Goal: Task Accomplishment & Management: Complete application form

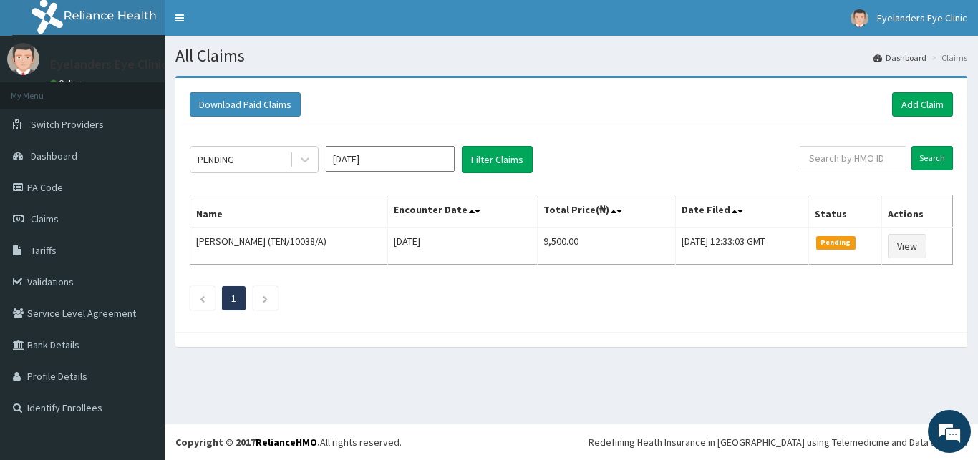
click at [397, 167] on input "[DATE]" at bounding box center [390, 159] width 129 height 26
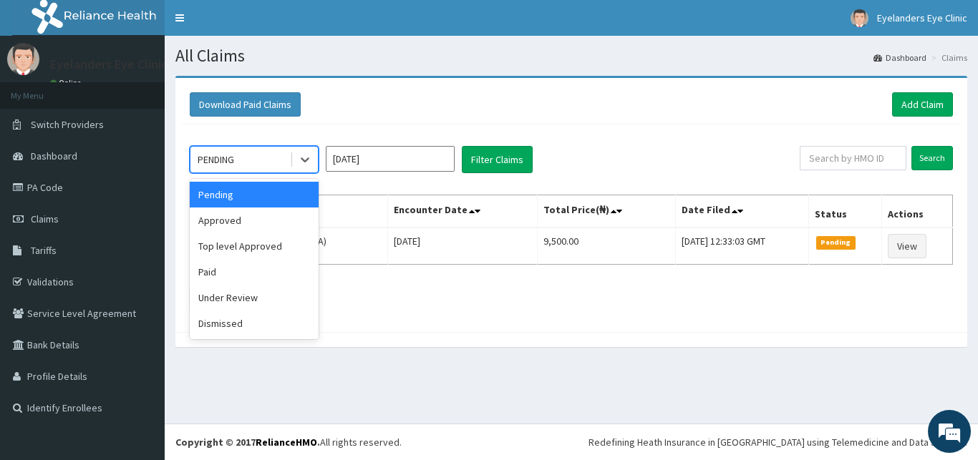
click at [233, 218] on div "Approved" at bounding box center [254, 221] width 129 height 26
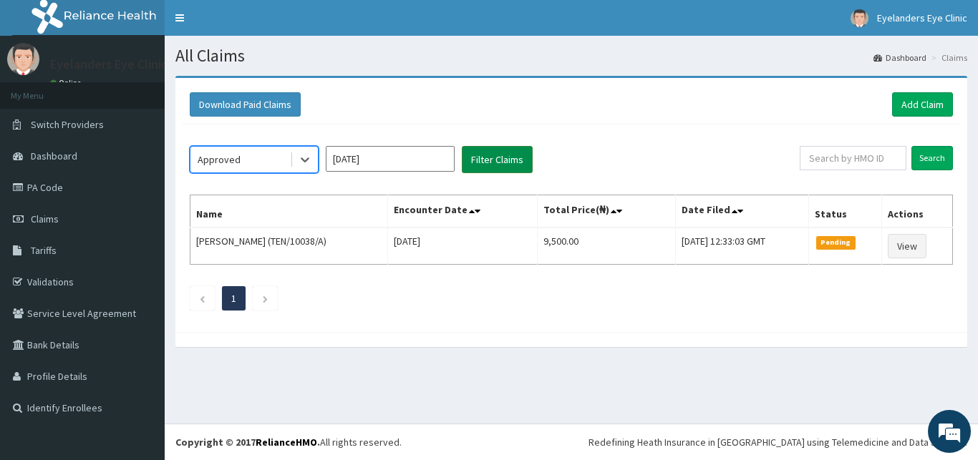
click at [501, 158] on button "Filter Claims" at bounding box center [497, 159] width 71 height 27
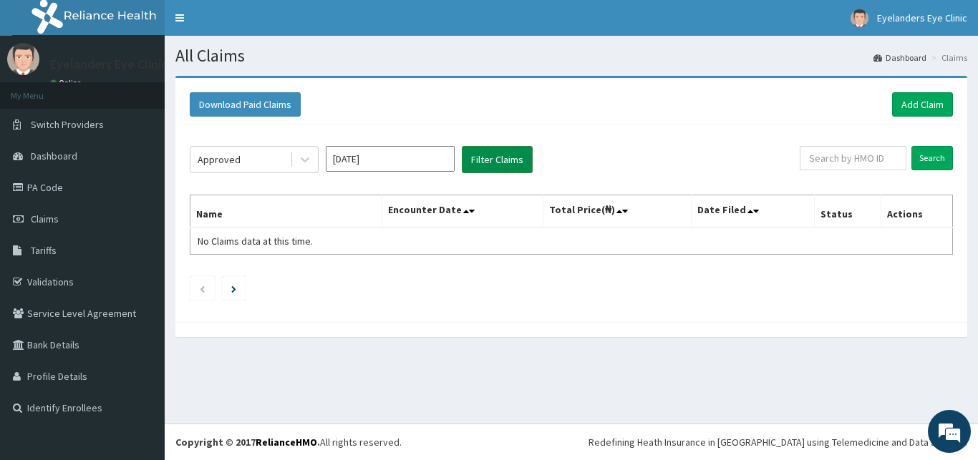
click at [505, 152] on button "Filter Claims" at bounding box center [497, 159] width 71 height 27
click at [493, 156] on button "Filter Claims" at bounding box center [497, 159] width 71 height 27
click at [482, 159] on button "Filter Claims" at bounding box center [497, 159] width 71 height 27
click at [498, 162] on button "Filter Claims" at bounding box center [497, 159] width 71 height 27
click at [505, 157] on button "Filter Claims" at bounding box center [497, 159] width 71 height 27
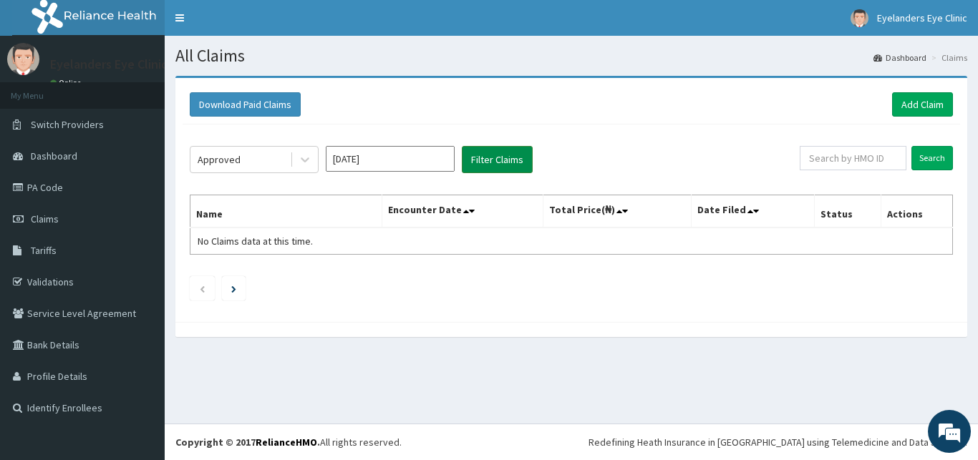
click at [510, 156] on button "Filter Claims" at bounding box center [497, 159] width 71 height 27
click at [503, 155] on button "Filter Claims" at bounding box center [497, 159] width 71 height 27
click at [500, 157] on button "Filter Claims" at bounding box center [497, 159] width 71 height 27
click at [489, 160] on button "Filter Claims" at bounding box center [497, 159] width 71 height 27
click at [485, 162] on button "Filter Claims" at bounding box center [497, 159] width 71 height 27
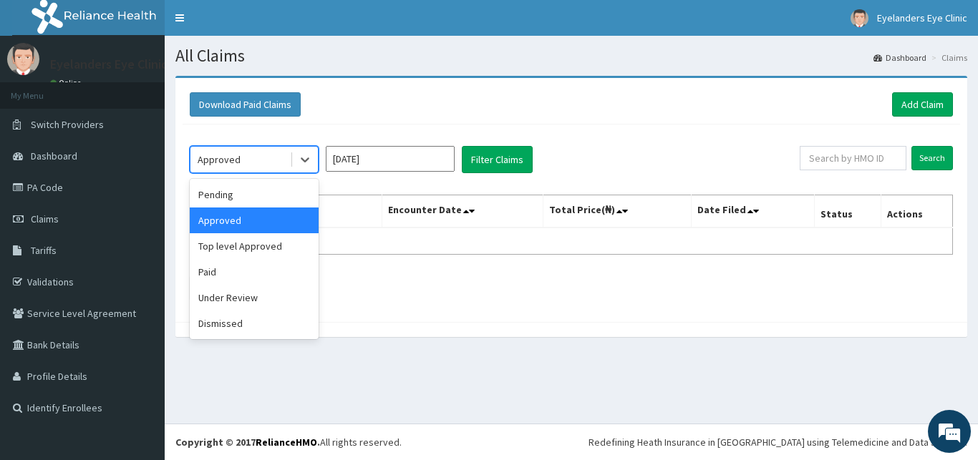
click at [271, 274] on div "Paid" at bounding box center [254, 272] width 129 height 26
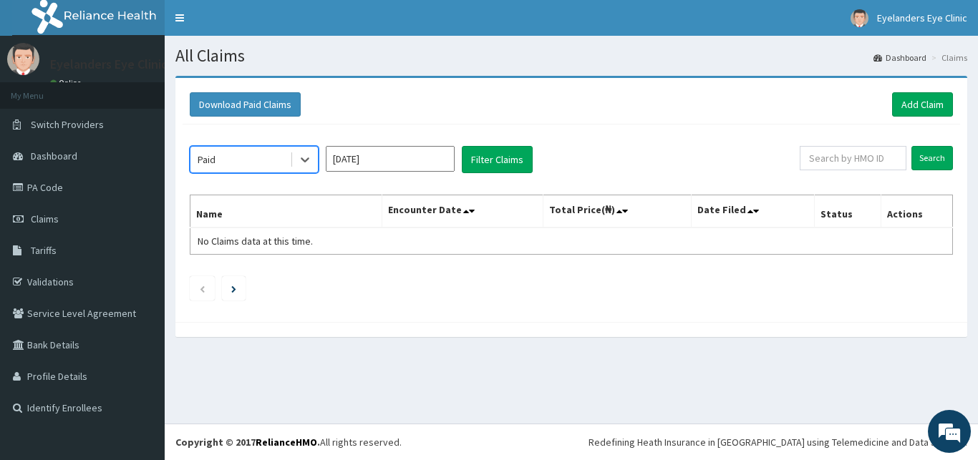
click at [500, 146] on div "option Paid, selected. Select is focused ,type to refine list, press Down to op…" at bounding box center [572, 220] width 778 height 190
click at [500, 153] on button "Filter Claims" at bounding box center [497, 159] width 71 height 27
click at [495, 156] on button "Filter Claims" at bounding box center [497, 159] width 71 height 27
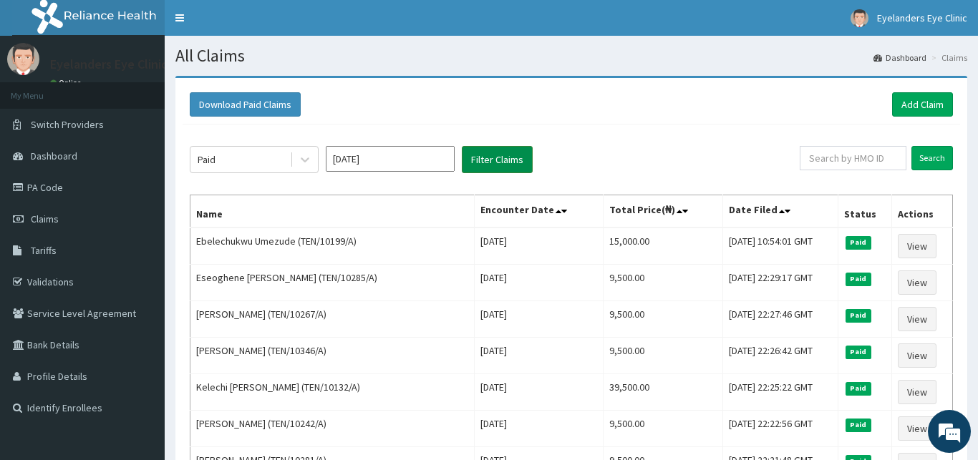
click at [481, 163] on button "Filter Claims" at bounding box center [497, 159] width 71 height 27
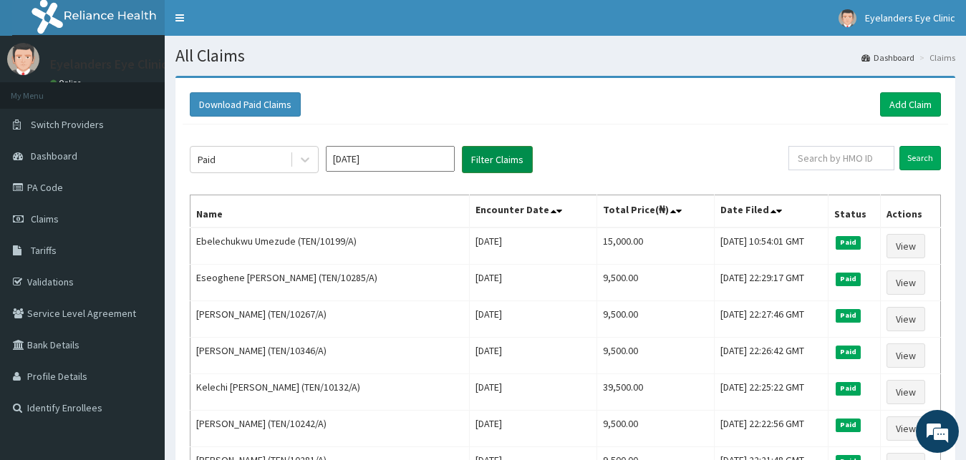
click at [485, 163] on button "Filter Claims" at bounding box center [497, 159] width 71 height 27
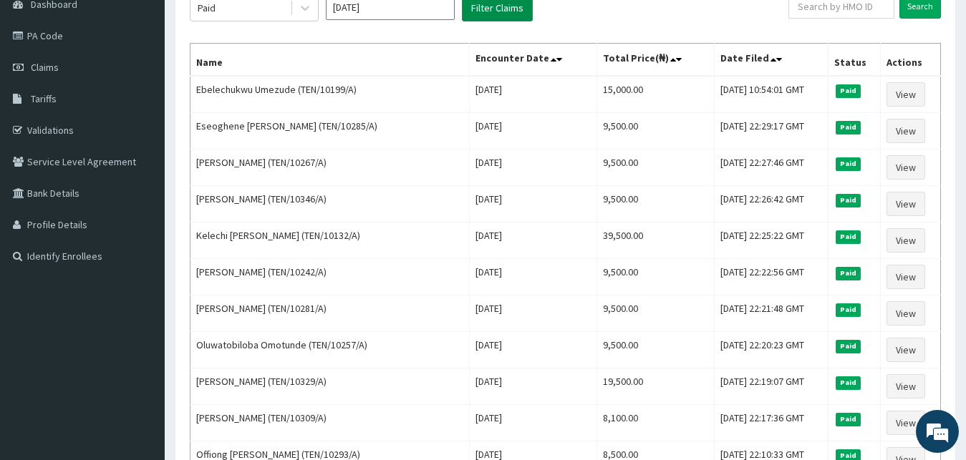
scroll to position [155, 0]
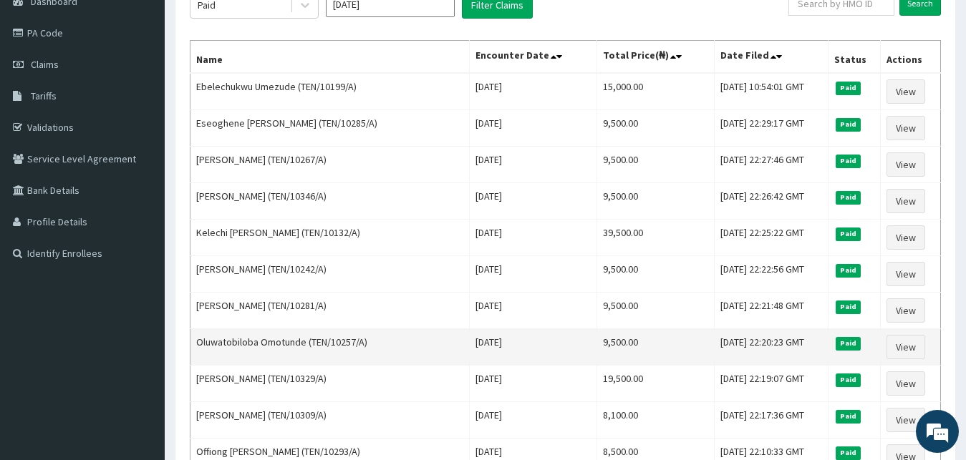
click at [400, 354] on td "Oluwatobiloba Omotunde (TEN/10257/A)" at bounding box center [329, 347] width 279 height 37
click at [401, 352] on td "Oluwatobiloba Omotunde (TEN/10257/A)" at bounding box center [329, 347] width 279 height 37
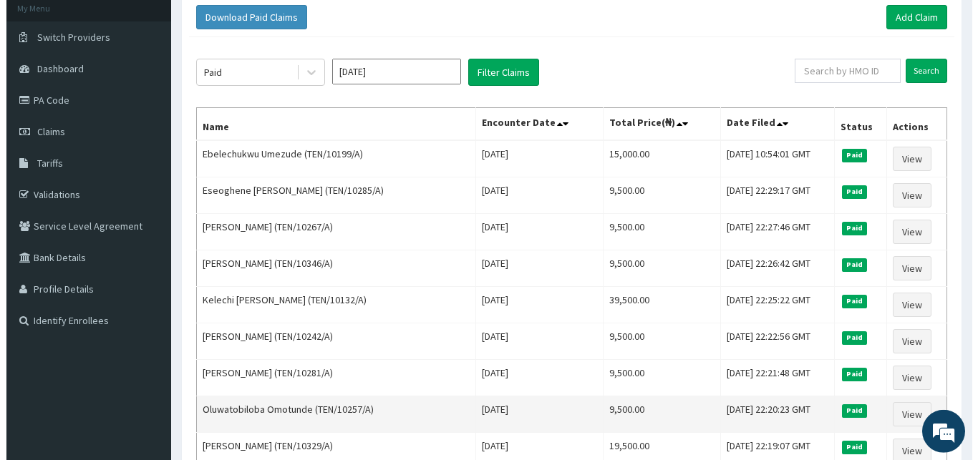
scroll to position [0, 0]
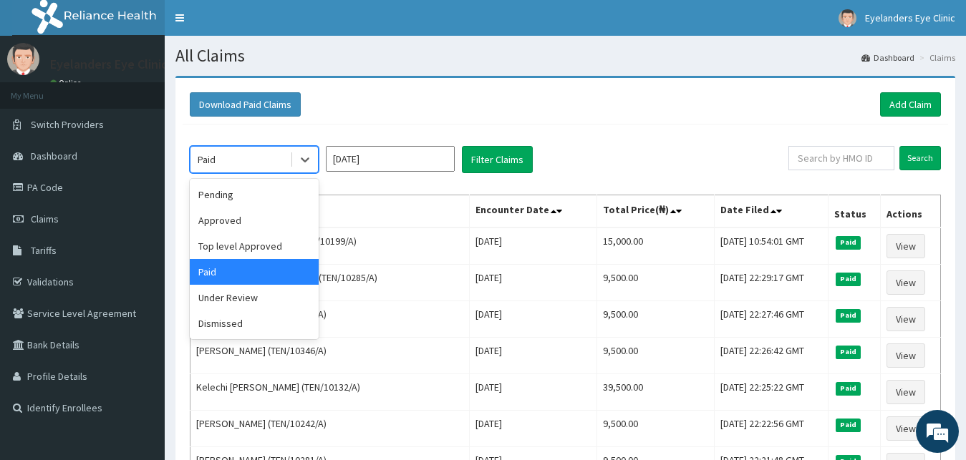
click at [240, 297] on div "Under Review" at bounding box center [254, 298] width 129 height 26
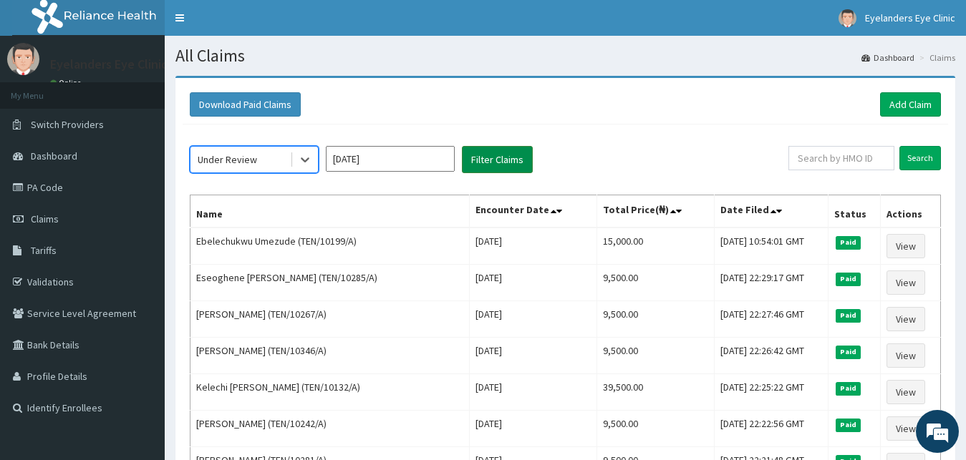
click at [484, 153] on button "Filter Claims" at bounding box center [497, 159] width 71 height 27
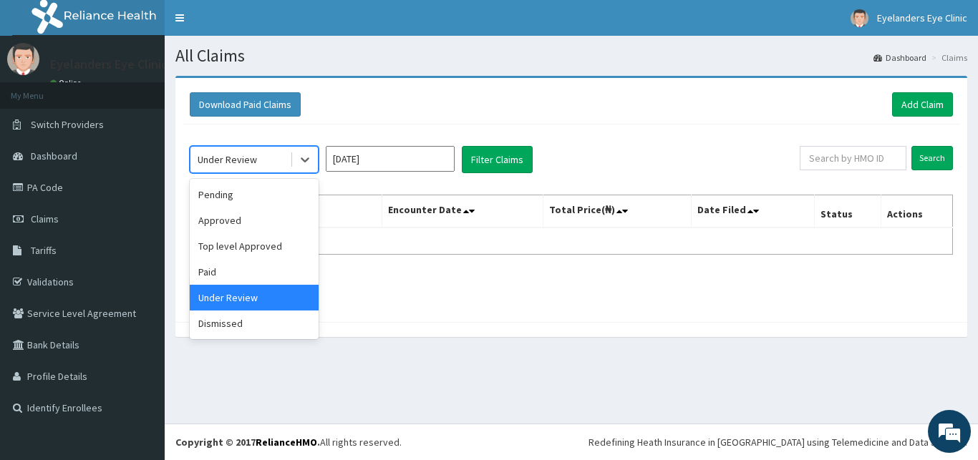
click at [254, 324] on div "Dismissed" at bounding box center [254, 324] width 129 height 26
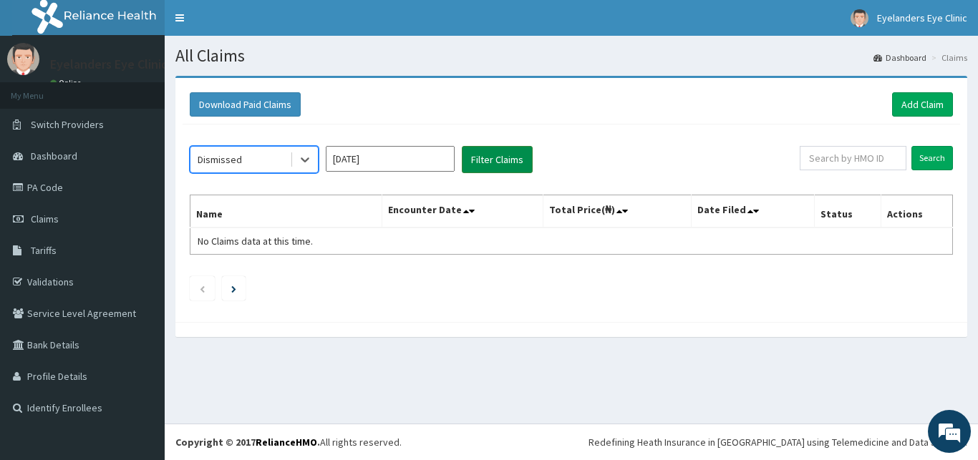
click at [512, 155] on button "Filter Claims" at bounding box center [497, 159] width 71 height 27
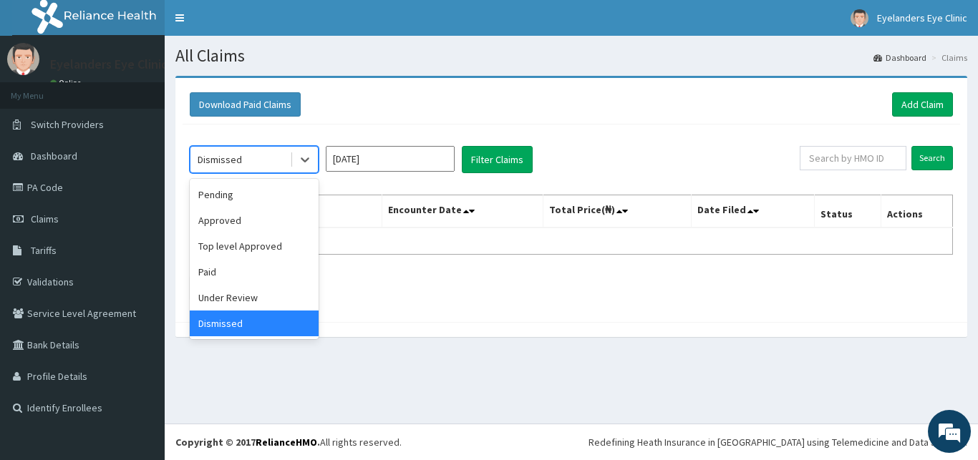
click at [242, 246] on div "Top level Approved" at bounding box center [254, 246] width 129 height 26
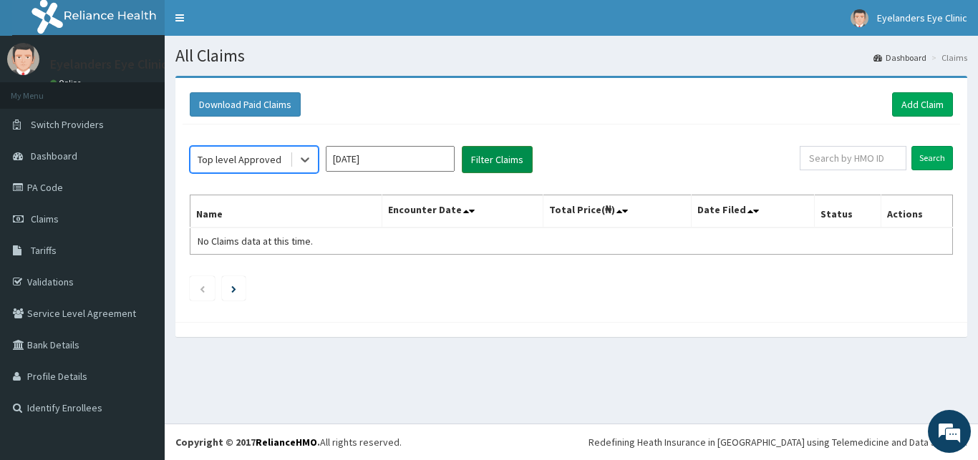
click at [502, 161] on button "Filter Claims" at bounding box center [497, 159] width 71 height 27
click at [516, 160] on button "Filter Claims" at bounding box center [497, 159] width 71 height 27
click at [505, 167] on button "Filter Claims" at bounding box center [497, 159] width 71 height 27
click at [505, 164] on button "Filter Claims" at bounding box center [497, 159] width 71 height 27
click at [497, 171] on button "Filter Claims" at bounding box center [497, 159] width 71 height 27
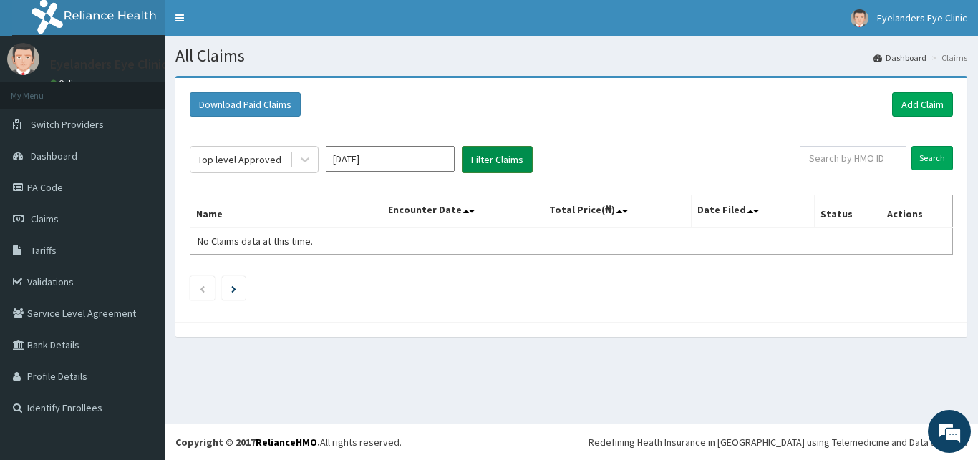
click at [499, 165] on button "Filter Claims" at bounding box center [497, 159] width 71 height 27
click at [513, 155] on button "Filter Claims" at bounding box center [497, 159] width 71 height 27
click at [502, 163] on button "Filter Claims" at bounding box center [497, 159] width 71 height 27
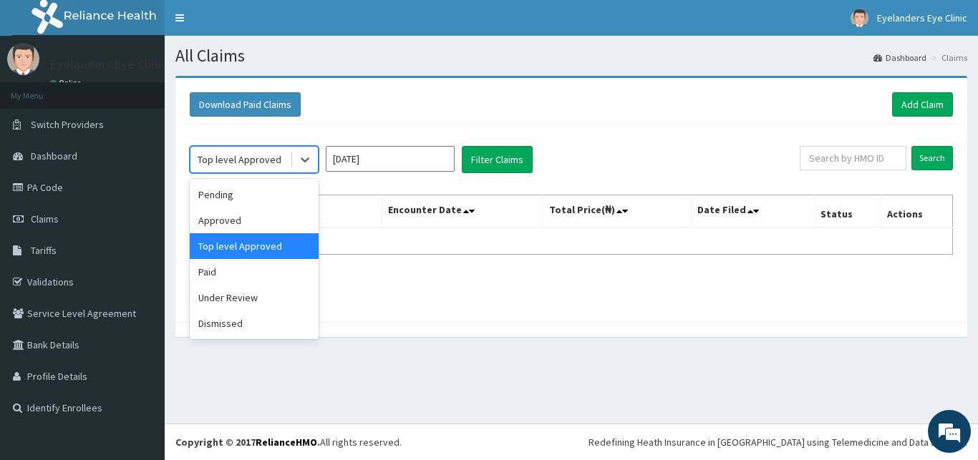
click at [241, 217] on div "Approved" at bounding box center [254, 221] width 129 height 26
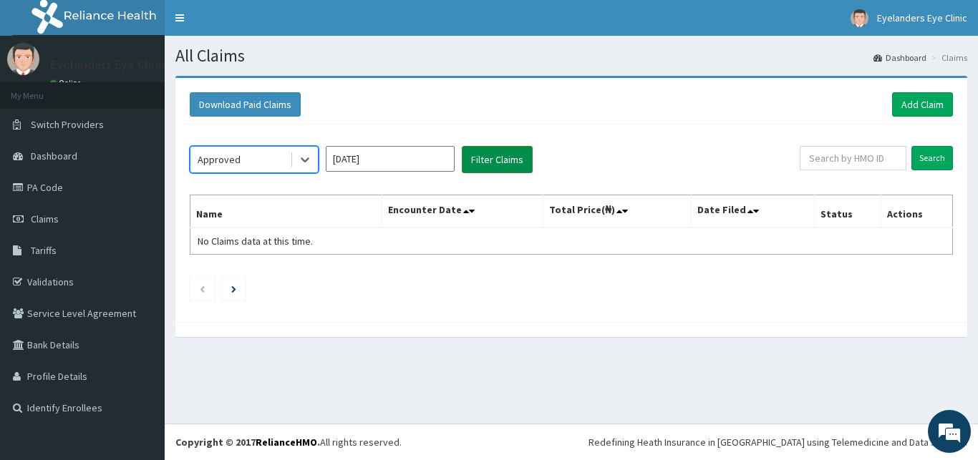
click at [500, 165] on button "Filter Claims" at bounding box center [497, 159] width 71 height 27
click at [500, 164] on button "Filter Claims" at bounding box center [497, 159] width 71 height 27
click at [502, 160] on button "Filter Claims" at bounding box center [497, 159] width 71 height 27
click at [508, 150] on button "Filter Claims" at bounding box center [497, 159] width 71 height 27
click at [519, 138] on div "Approved Sep 2025 Filter Claims Search Name Encounter Date Total Price(₦) Date …" at bounding box center [572, 220] width 778 height 190
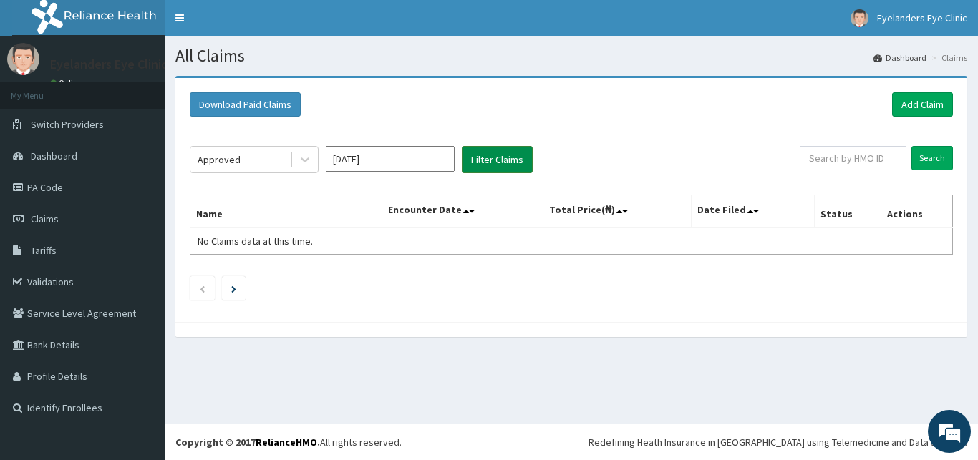
click at [503, 154] on button "Filter Claims" at bounding box center [497, 159] width 71 height 27
click at [500, 153] on button "Filter Claims" at bounding box center [497, 159] width 71 height 27
click at [498, 152] on button "Filter Claims" at bounding box center [497, 159] width 71 height 27
click at [497, 154] on button "Filter Claims" at bounding box center [497, 159] width 71 height 27
click at [495, 158] on button "Filter Claims" at bounding box center [497, 159] width 71 height 27
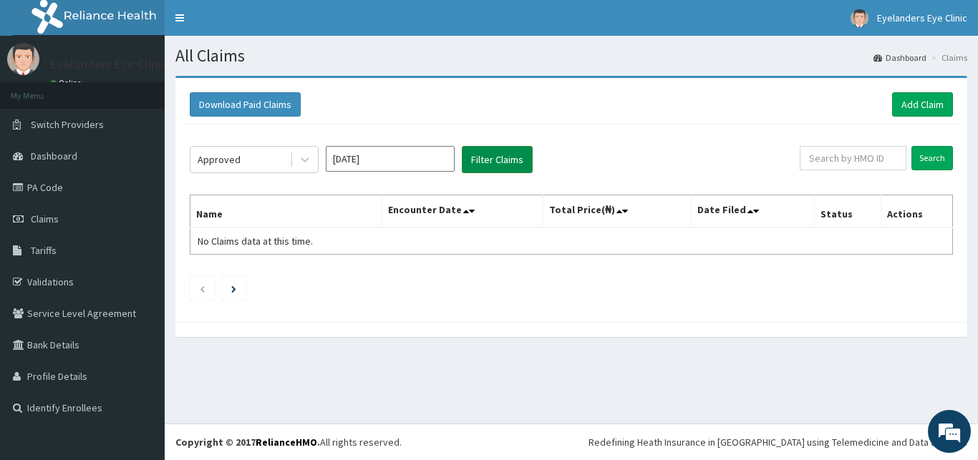
click at [489, 160] on button "Filter Claims" at bounding box center [497, 159] width 71 height 27
click at [505, 155] on button "Filter Claims" at bounding box center [497, 159] width 71 height 27
click at [506, 158] on button "Filter Claims" at bounding box center [497, 159] width 71 height 27
click at [518, 152] on button "Filter Claims" at bounding box center [497, 159] width 71 height 27
click at [517, 163] on button "Filter Claims" at bounding box center [497, 159] width 71 height 27
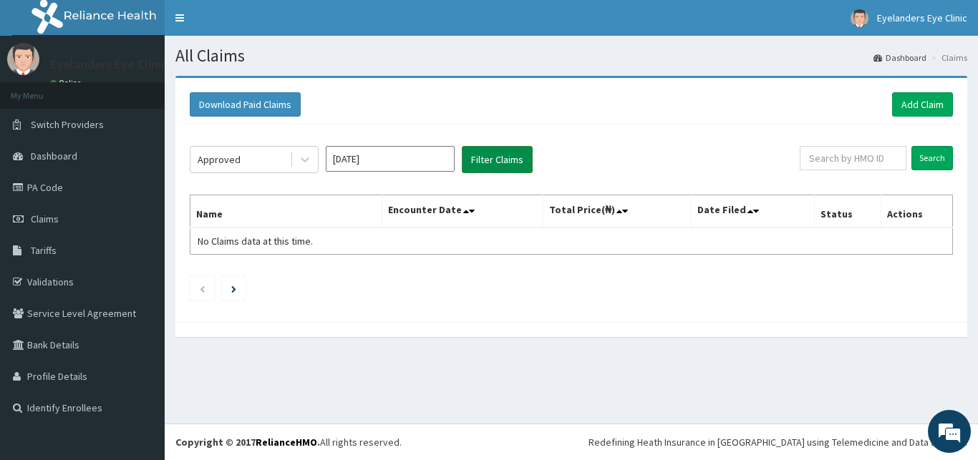
click at [498, 165] on button "Filter Claims" at bounding box center [497, 159] width 71 height 27
click at [498, 170] on button "Filter Claims" at bounding box center [497, 159] width 71 height 27
click at [499, 164] on button "Filter Claims" at bounding box center [497, 159] width 71 height 27
click at [504, 154] on button "Filter Claims" at bounding box center [497, 159] width 71 height 27
click at [502, 151] on button "Filter Claims" at bounding box center [497, 159] width 71 height 27
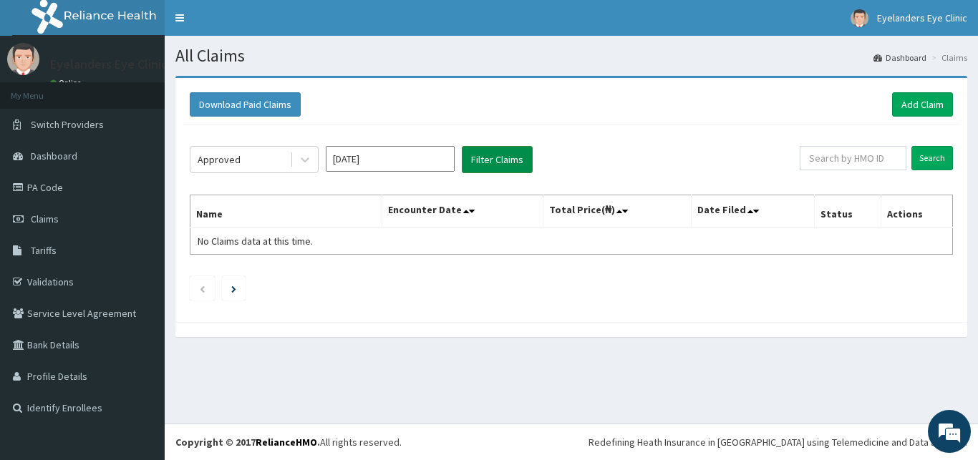
click at [498, 152] on button "Filter Claims" at bounding box center [497, 159] width 71 height 27
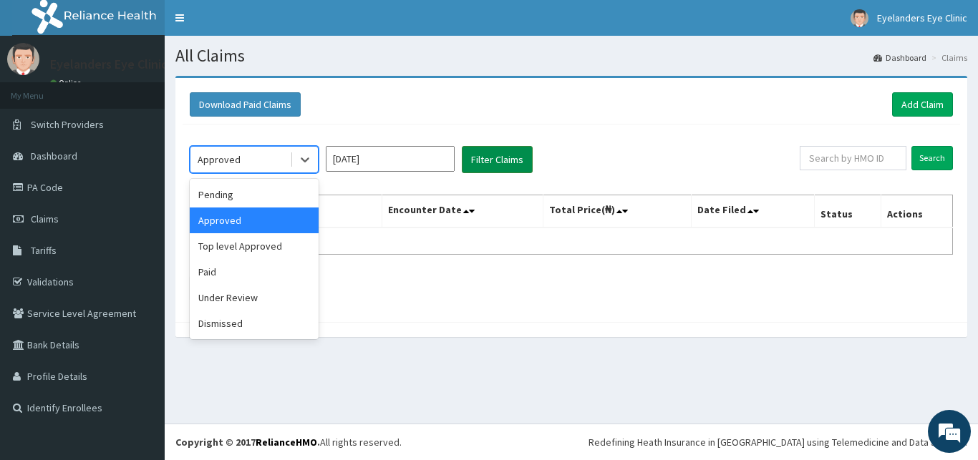
click at [506, 161] on button "Filter Claims" at bounding box center [497, 159] width 71 height 27
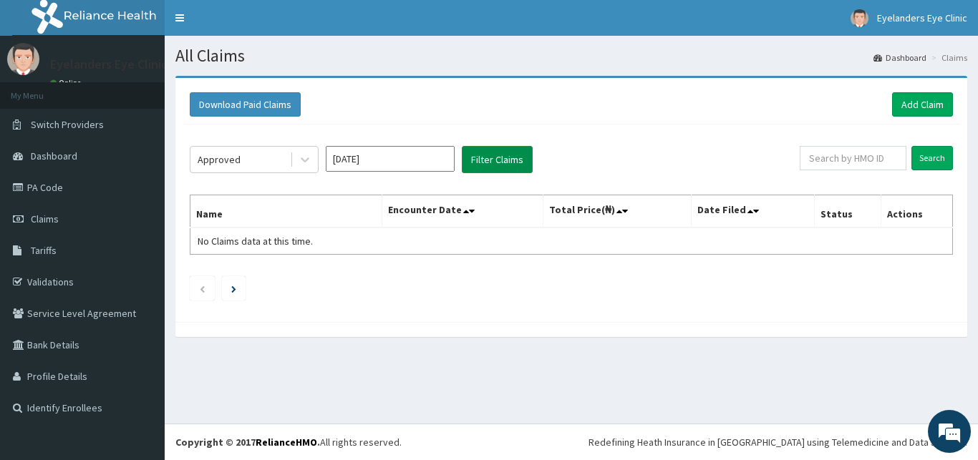
click at [508, 166] on button "Filter Claims" at bounding box center [497, 159] width 71 height 27
click at [511, 160] on button "Filter Claims" at bounding box center [497, 159] width 71 height 27
click at [509, 164] on button "Filter Claims" at bounding box center [497, 159] width 71 height 27
click at [500, 164] on button "Filter Claims" at bounding box center [497, 159] width 71 height 27
click at [497, 155] on button "Filter Claims" at bounding box center [497, 159] width 71 height 27
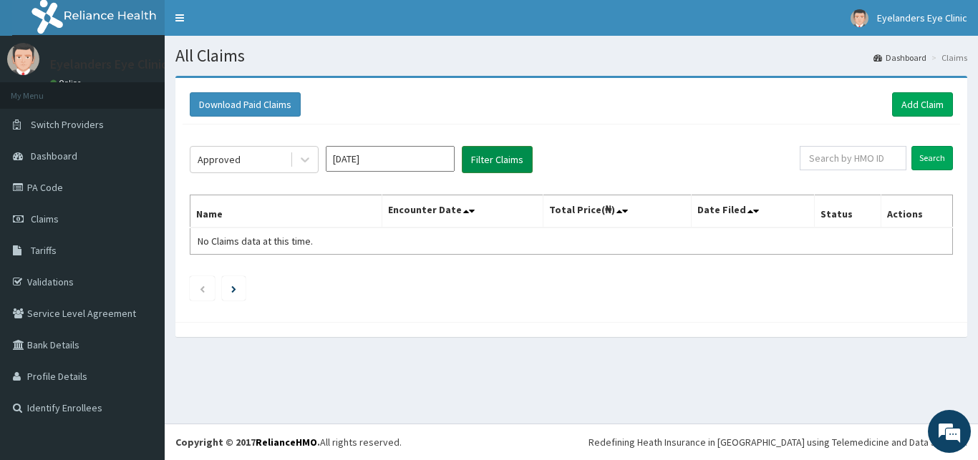
click at [494, 151] on button "Filter Claims" at bounding box center [497, 159] width 71 height 27
click at [521, 130] on div "Approved Sep 2025 Filter Claims Search Name Encounter Date Total Price(₦) Date …" at bounding box center [572, 220] width 778 height 190
click at [497, 155] on button "Filter Claims" at bounding box center [497, 159] width 71 height 27
click at [501, 168] on button "Filter Claims" at bounding box center [497, 159] width 71 height 27
click at [490, 166] on button "Filter Claims" at bounding box center [497, 159] width 71 height 27
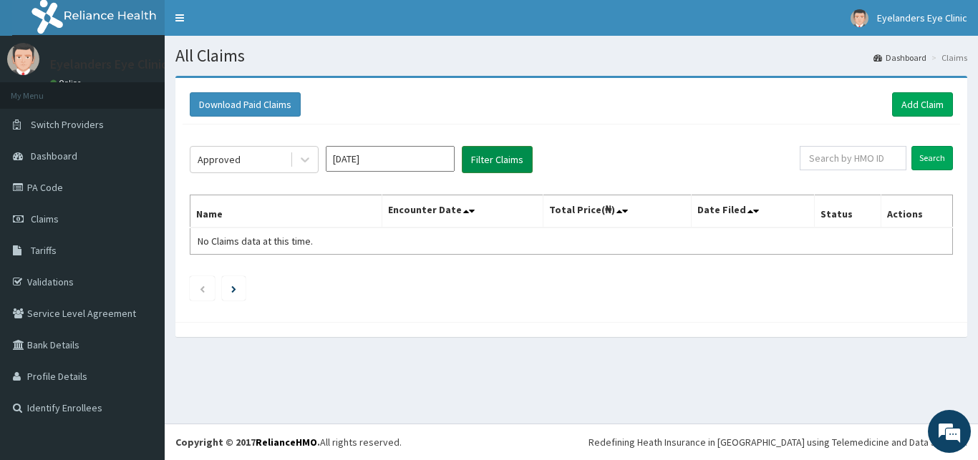
click at [505, 149] on button "Filter Claims" at bounding box center [497, 159] width 71 height 27
click at [497, 147] on button "Filter Claims" at bounding box center [497, 159] width 71 height 27
click at [499, 163] on button "Filter Claims" at bounding box center [497, 159] width 71 height 27
click at [499, 164] on button "Filter Claims" at bounding box center [497, 159] width 71 height 27
click at [495, 163] on button "Filter Claims" at bounding box center [497, 159] width 71 height 27
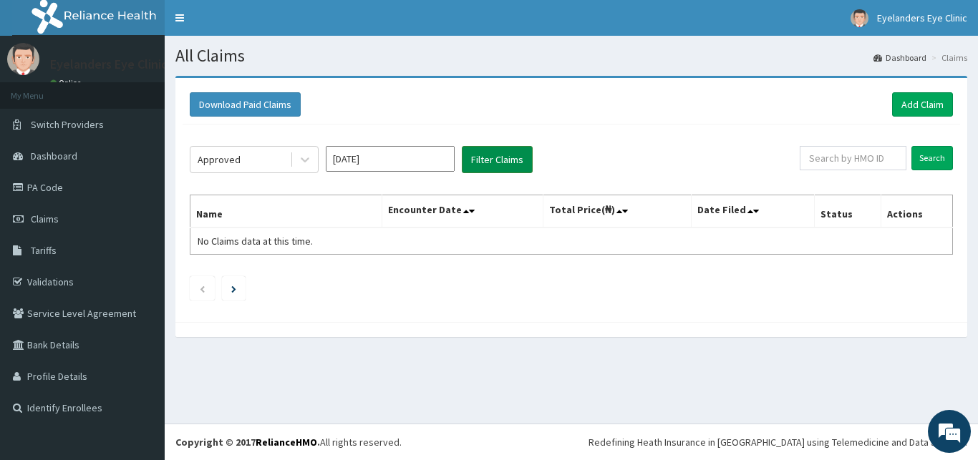
click at [514, 155] on button "Filter Claims" at bounding box center [497, 159] width 71 height 27
click at [509, 157] on button "Filter Claims" at bounding box center [497, 159] width 71 height 27
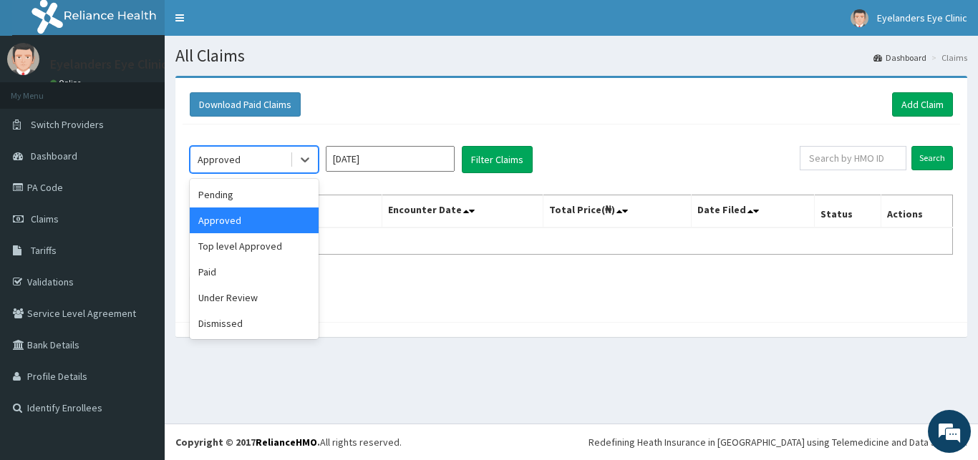
click at [248, 194] on div "Pending" at bounding box center [254, 195] width 129 height 26
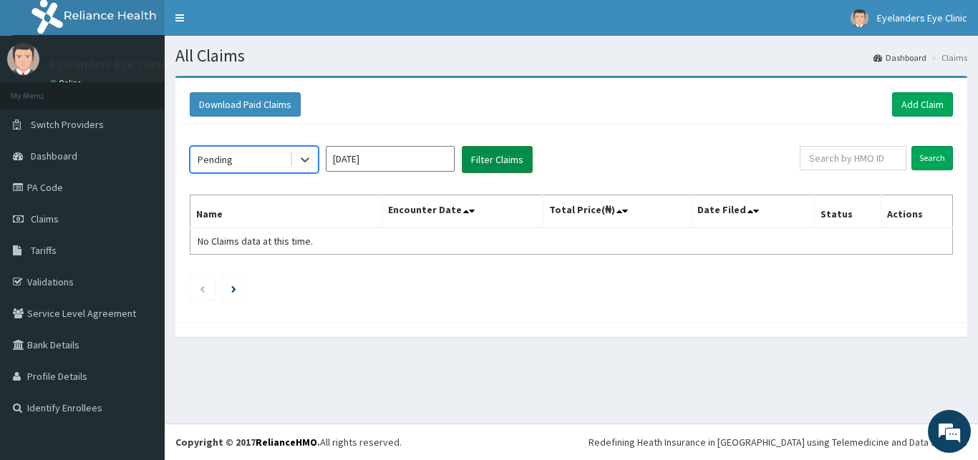
click at [494, 160] on button "Filter Claims" at bounding box center [497, 159] width 71 height 27
click at [508, 158] on button "Filter Claims" at bounding box center [497, 159] width 71 height 27
click at [490, 155] on button "Filter Claims" at bounding box center [497, 159] width 71 height 27
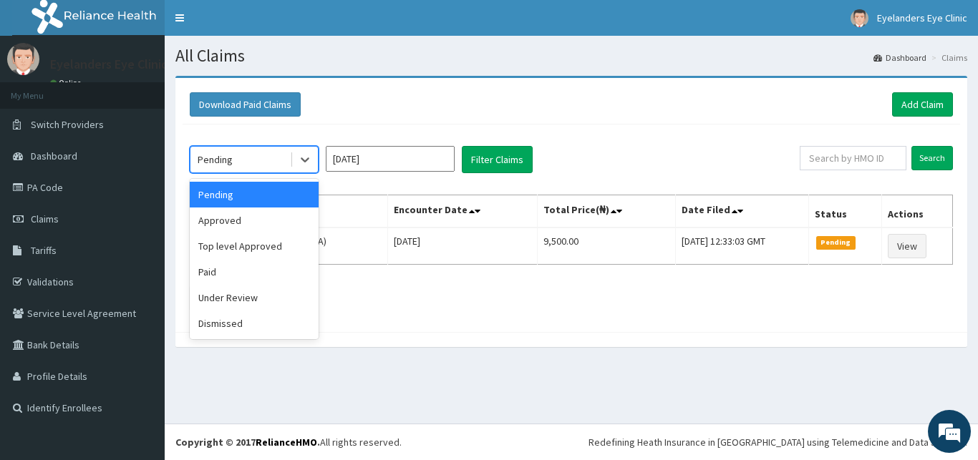
click at [228, 215] on div "Approved" at bounding box center [254, 221] width 129 height 26
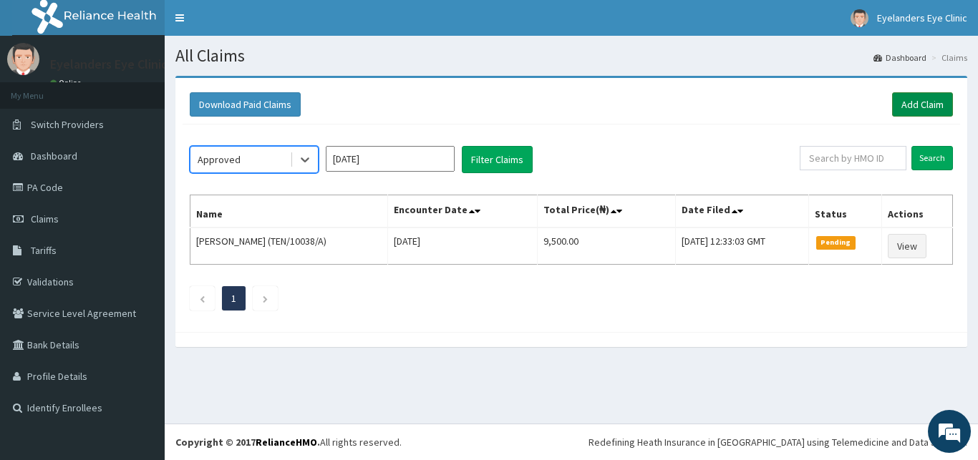
click at [924, 100] on link "Add Claim" at bounding box center [922, 104] width 61 height 24
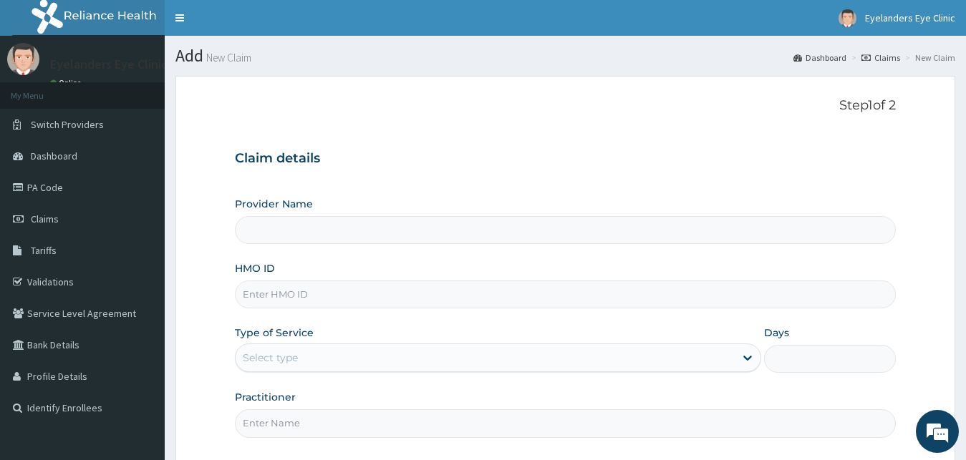
type input "Eyelanders Eyeclinic"
click at [44, 193] on link "PA Code" at bounding box center [82, 188] width 165 height 32
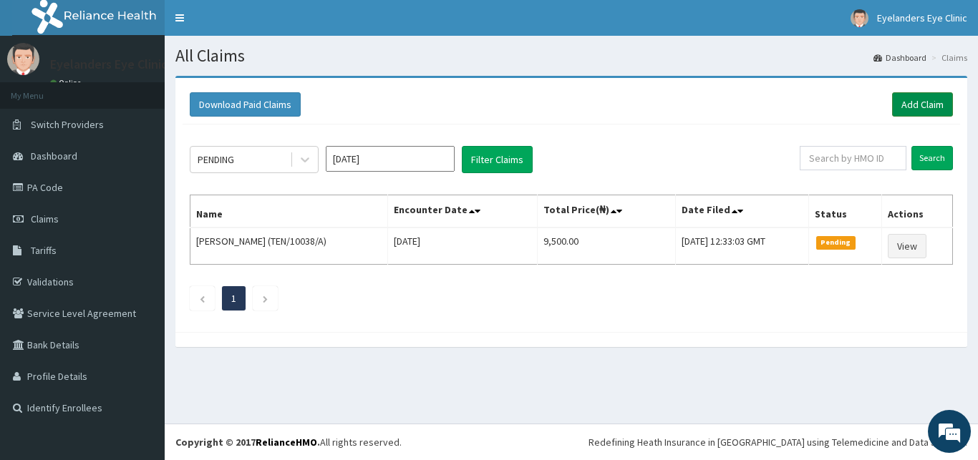
click at [924, 101] on link "Add Claim" at bounding box center [922, 104] width 61 height 24
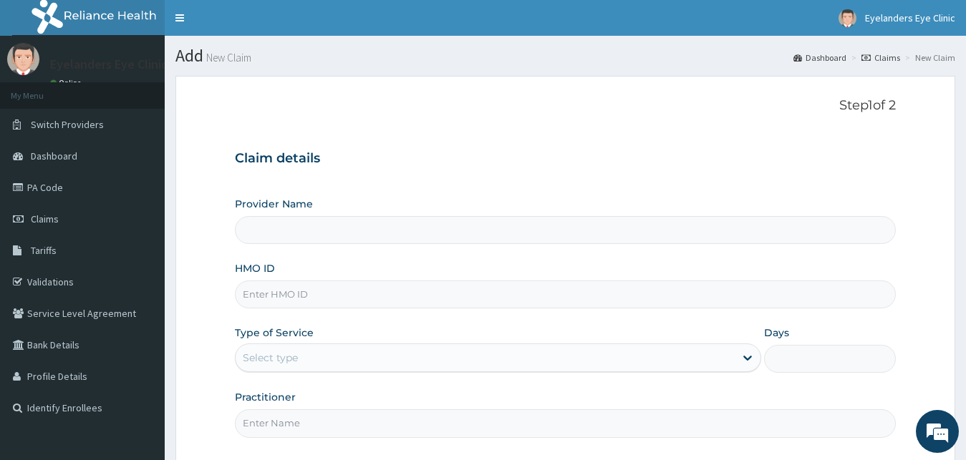
scroll to position [39, 0]
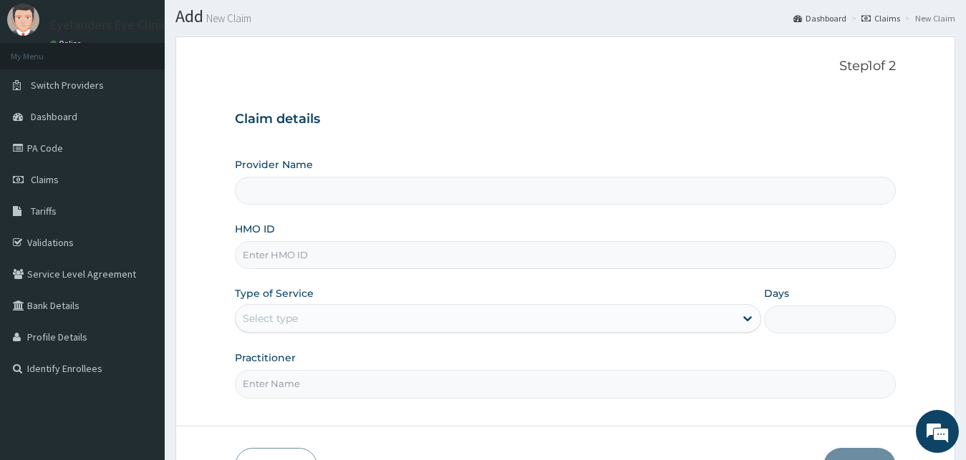
type input "Eyelanders Eyeclinic"
type input "b"
type input "BHT/10455/A"
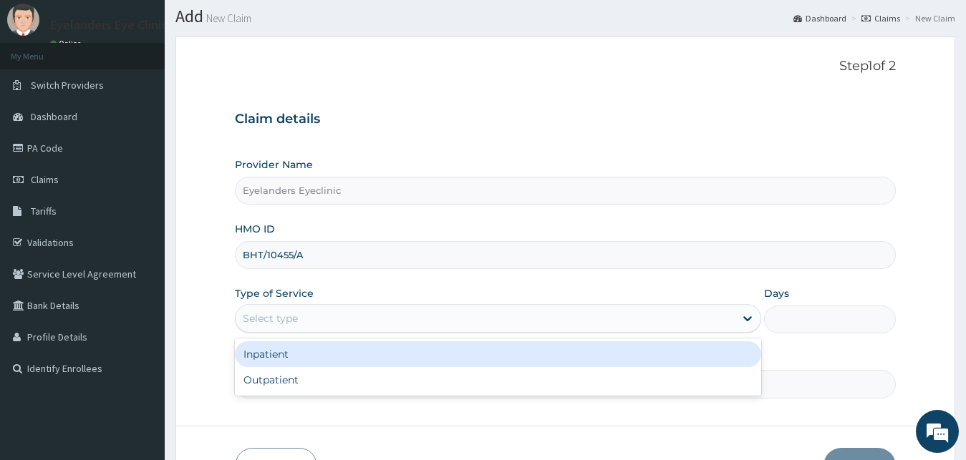
click at [347, 382] on div "Outpatient" at bounding box center [498, 380] width 527 height 26
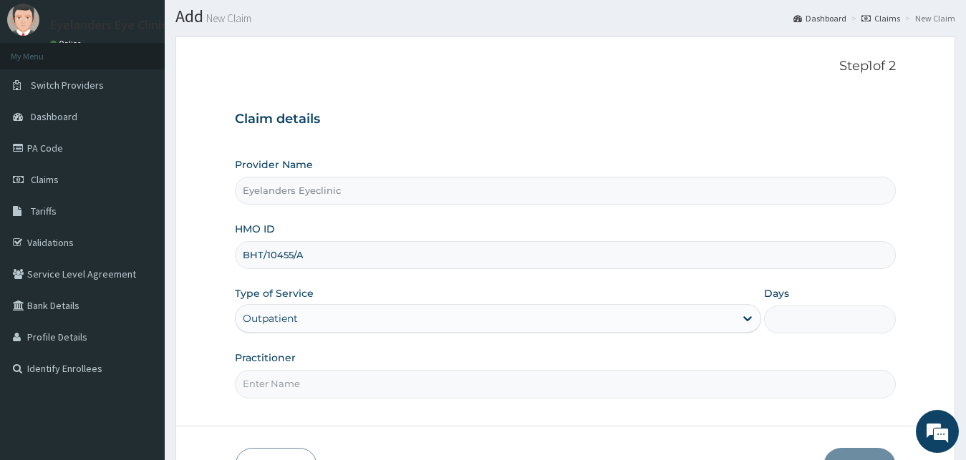
type input "1"
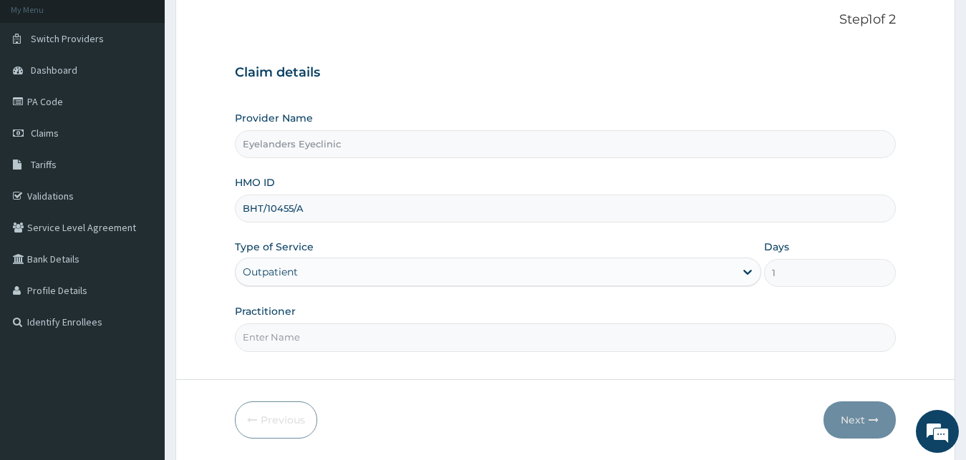
scroll to position [134, 0]
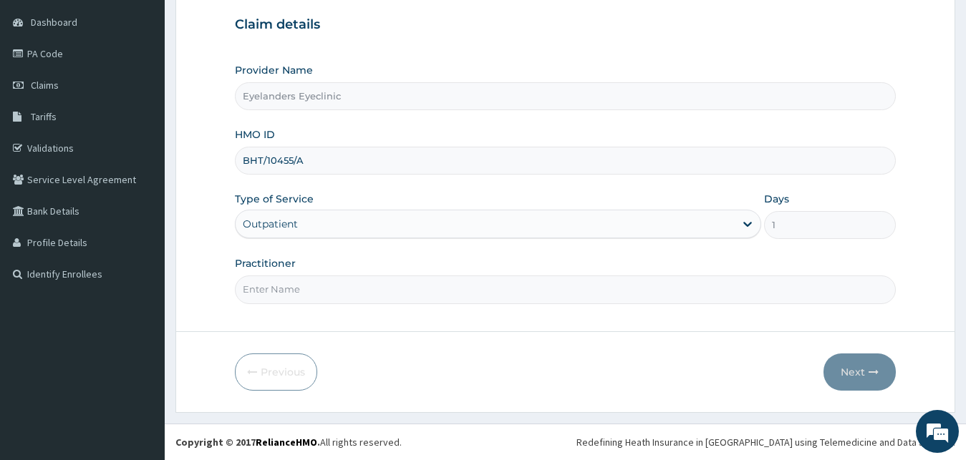
click at [438, 286] on input "Practitioner" at bounding box center [566, 290] width 662 height 28
type input "DR. STEPH"
click at [872, 367] on button "Next" at bounding box center [859, 372] width 72 height 37
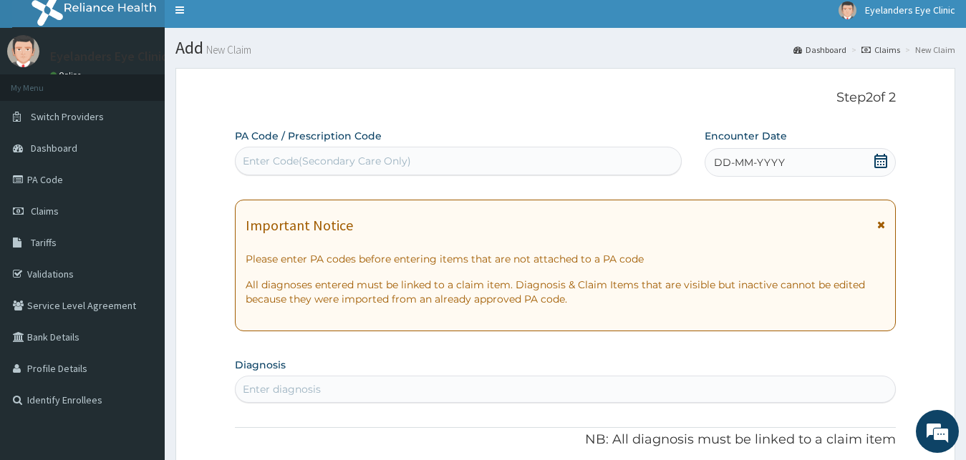
scroll to position [6, 0]
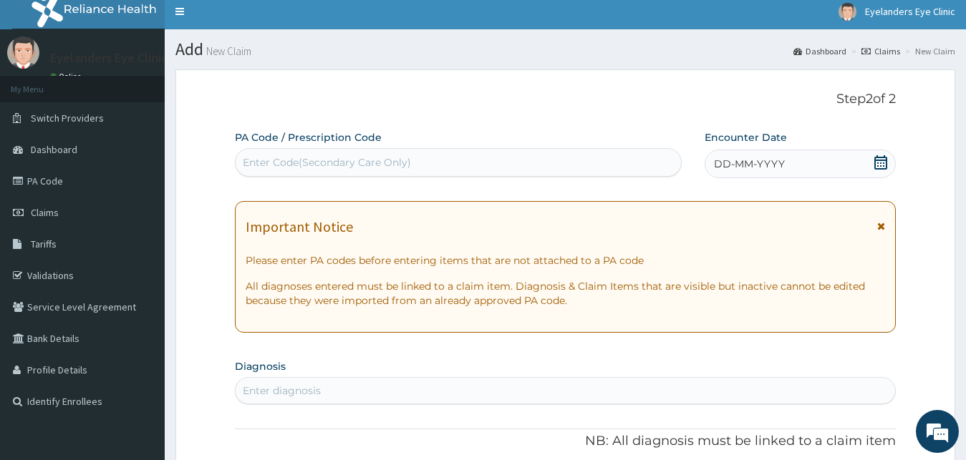
paste input "PA/E772E0"
type input "PA/E772E0"
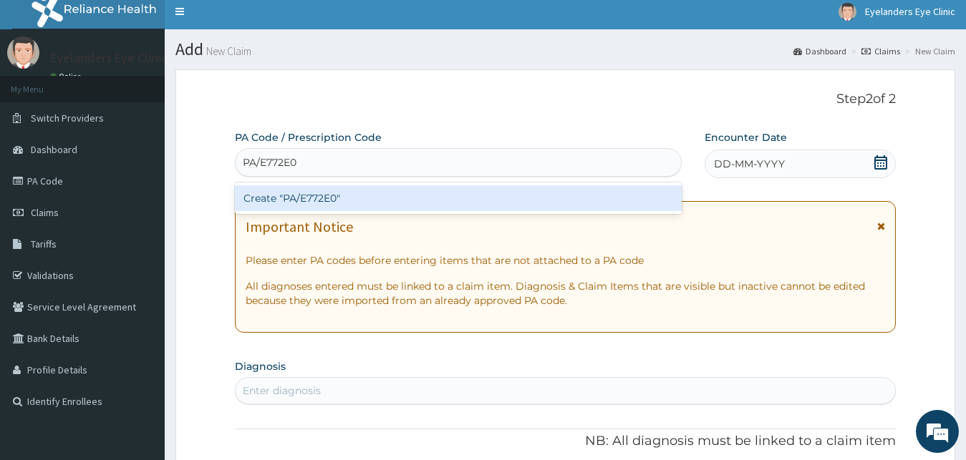
click at [462, 195] on div "Create "PA/E772E0"" at bounding box center [458, 198] width 447 height 26
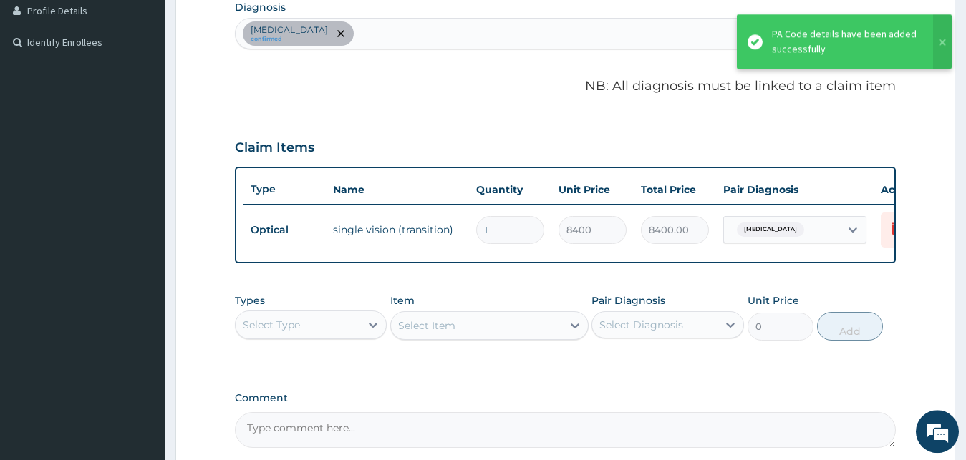
scroll to position [0, 58]
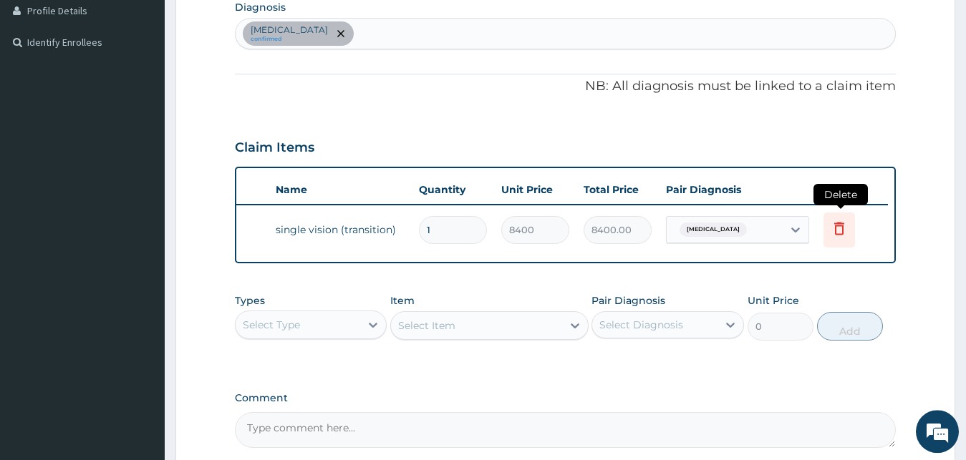
click at [843, 232] on icon at bounding box center [839, 228] width 10 height 13
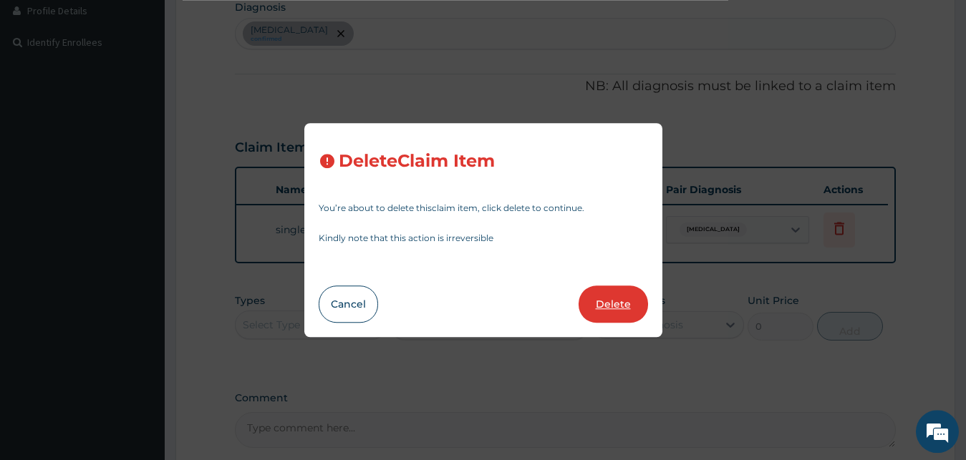
click at [616, 290] on button "Delete" at bounding box center [613, 304] width 69 height 37
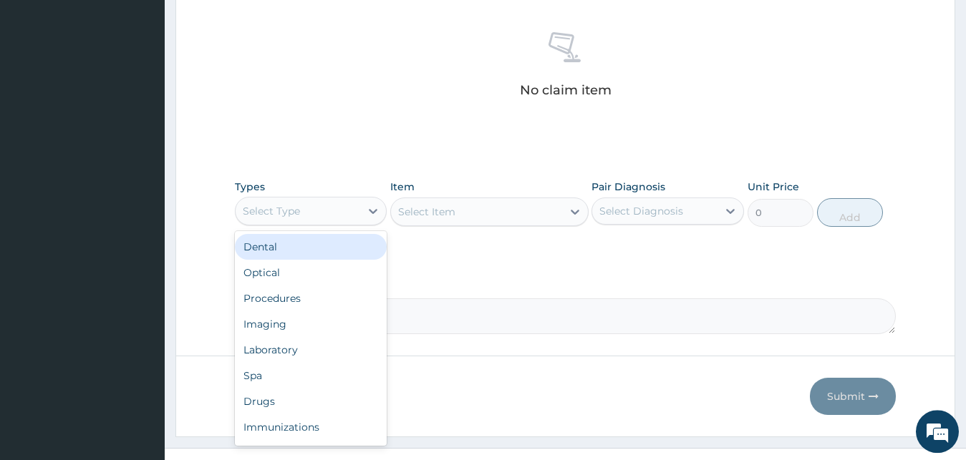
scroll to position [559, 0]
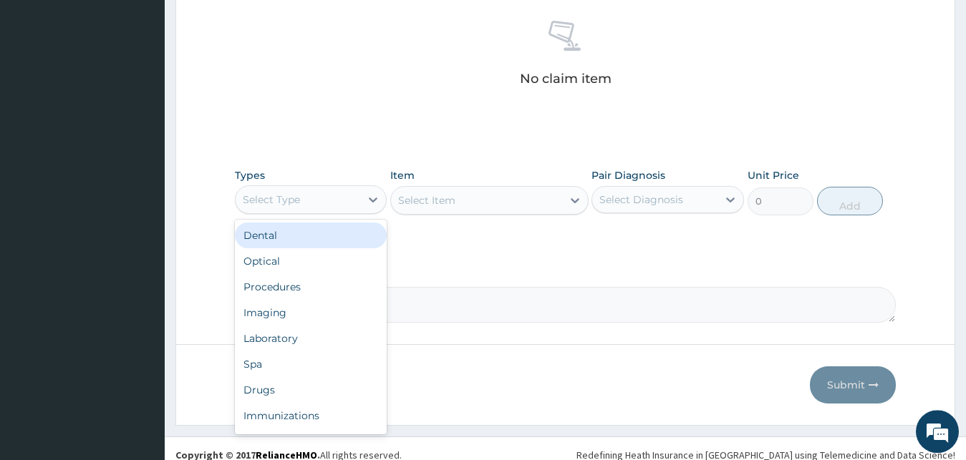
click at [313, 261] on div "Optical" at bounding box center [311, 261] width 153 height 26
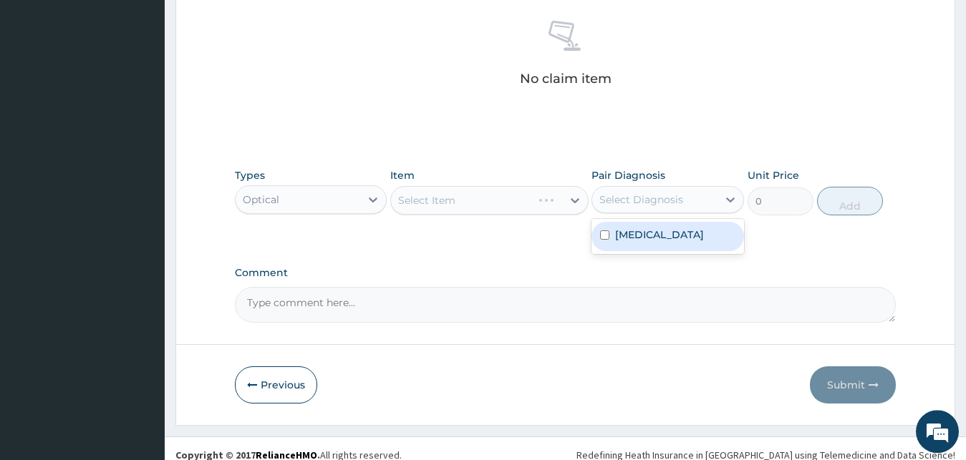
click at [669, 240] on label "Astigmatism" at bounding box center [659, 235] width 89 height 14
checkbox input "true"
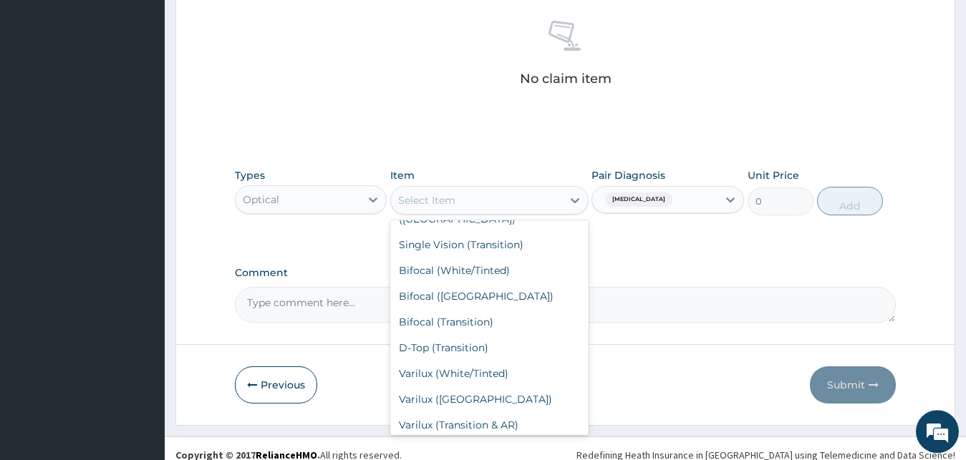
scroll to position [152, 0]
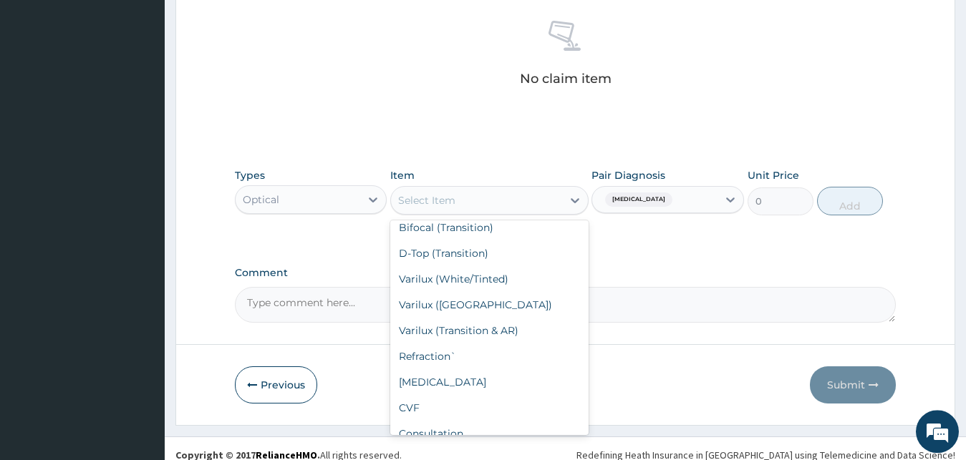
click at [502, 318] on div "Varilux (Transition & AR)" at bounding box center [489, 331] width 198 height 26
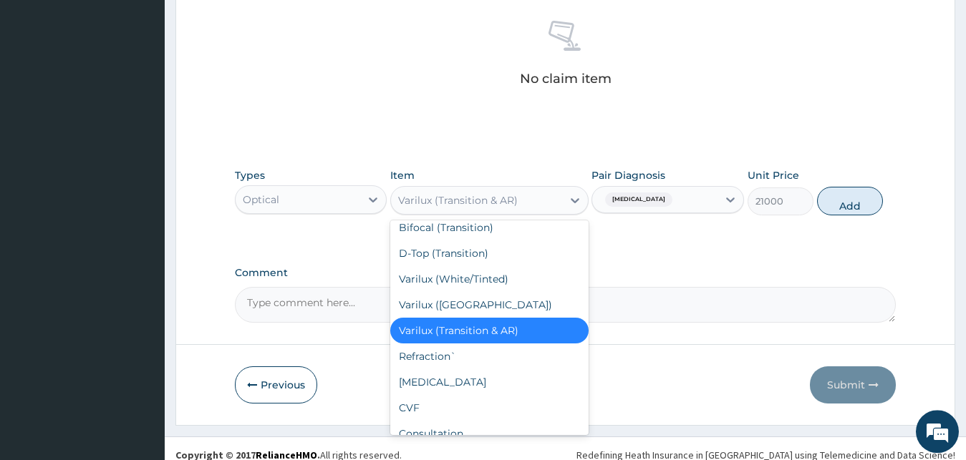
click at [473, 292] on div "Varilux (AR)" at bounding box center [489, 305] width 198 height 26
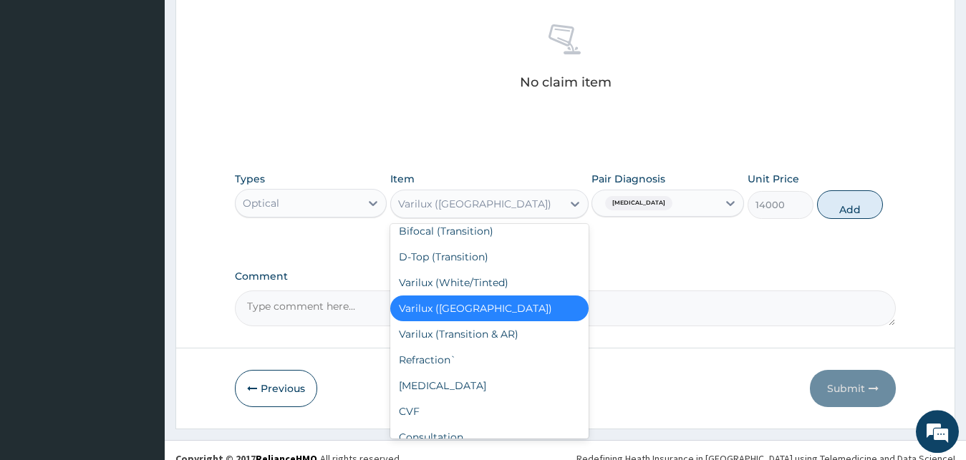
click at [508, 273] on div "Varilux (White/Tinted)" at bounding box center [489, 283] width 198 height 26
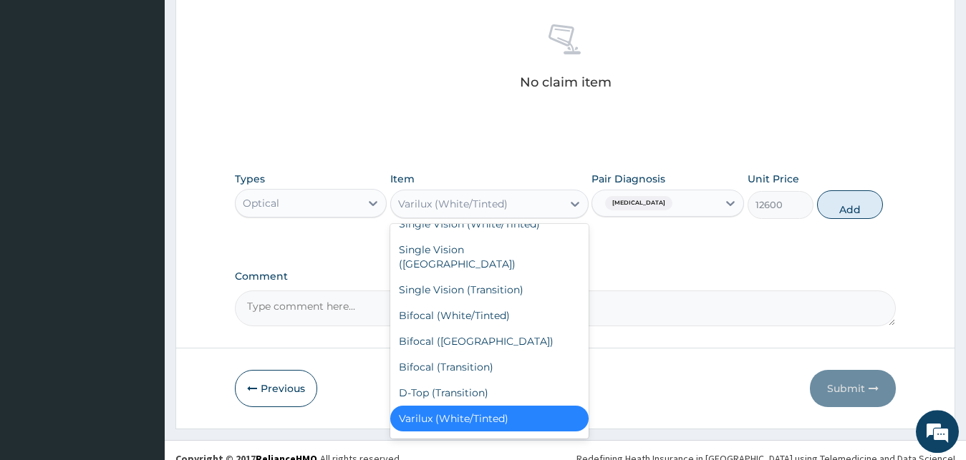
scroll to position [18, 0]
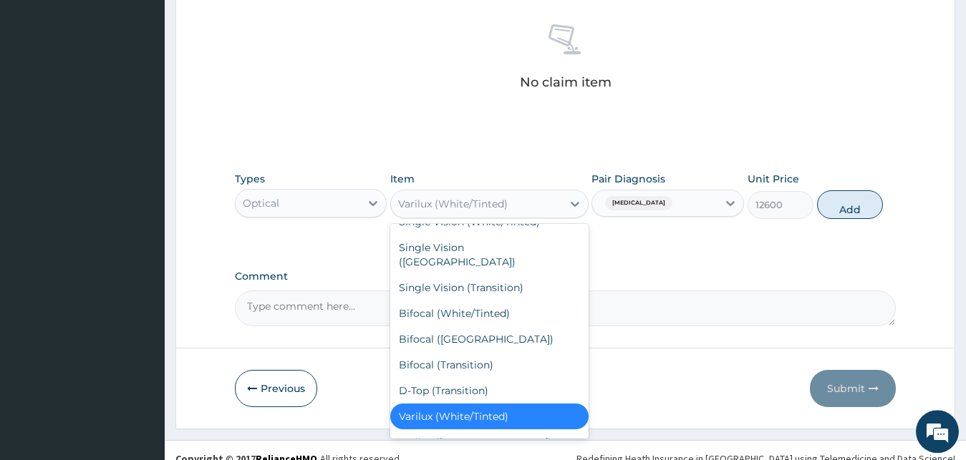
click at [478, 378] on div "D-Top (Transition)" at bounding box center [489, 391] width 198 height 26
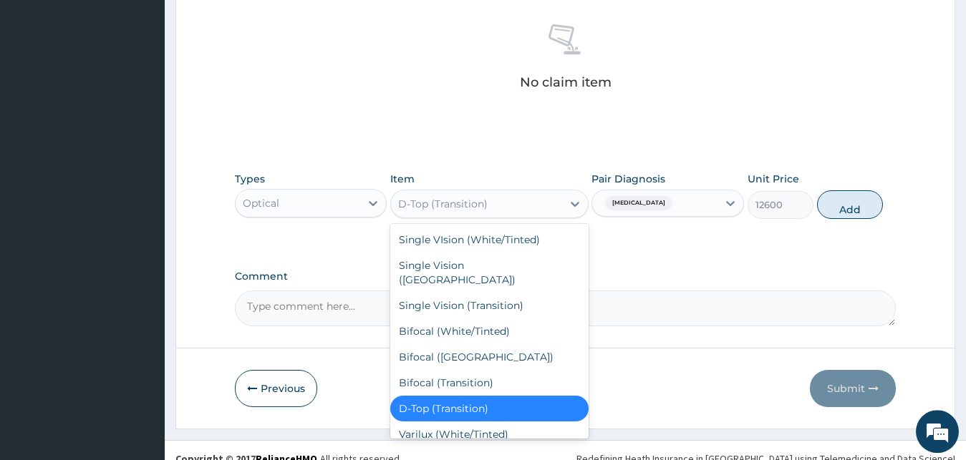
click at [497, 319] on div "Bifocal (White/Tinted)" at bounding box center [489, 332] width 198 height 26
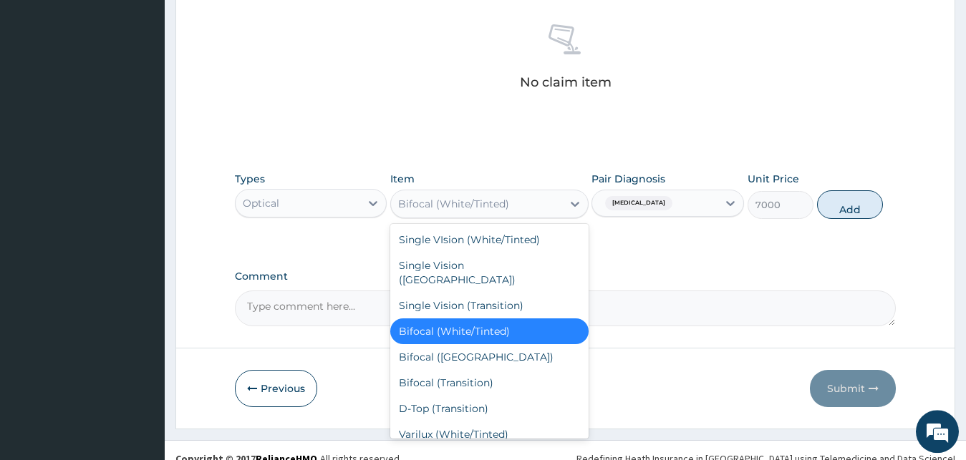
click at [519, 246] on div "Single VIsion (White/Tinted)" at bounding box center [489, 240] width 198 height 26
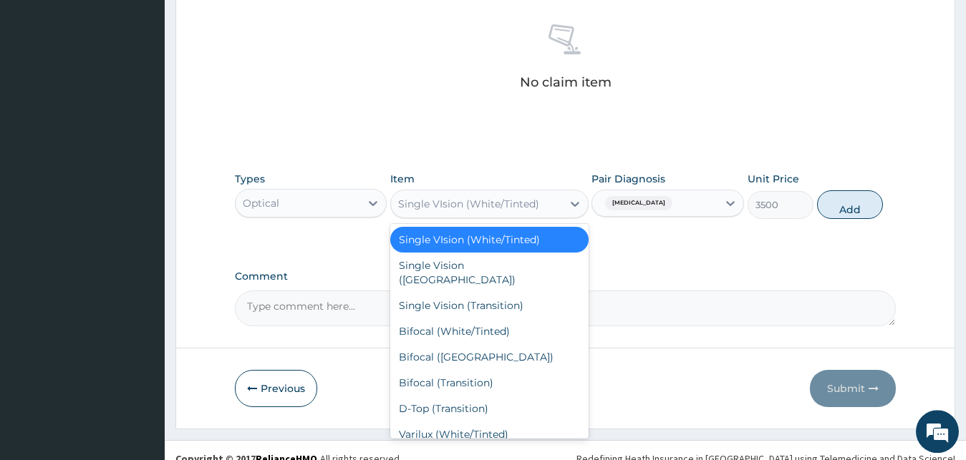
click at [508, 266] on div "Single Vision (AR)" at bounding box center [489, 273] width 198 height 40
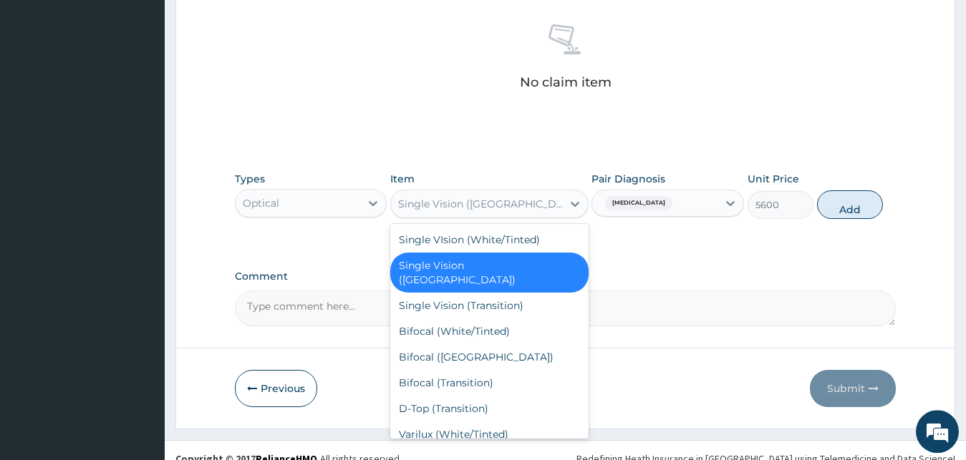
click at [521, 294] on div "Single Vision (Transition)" at bounding box center [489, 306] width 198 height 26
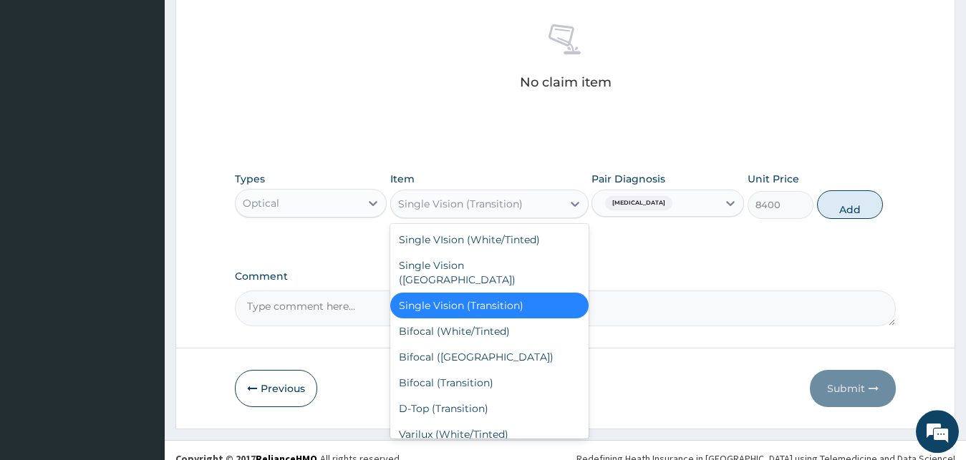
click at [526, 325] on div "Bifocal (White/Tinted)" at bounding box center [489, 332] width 198 height 26
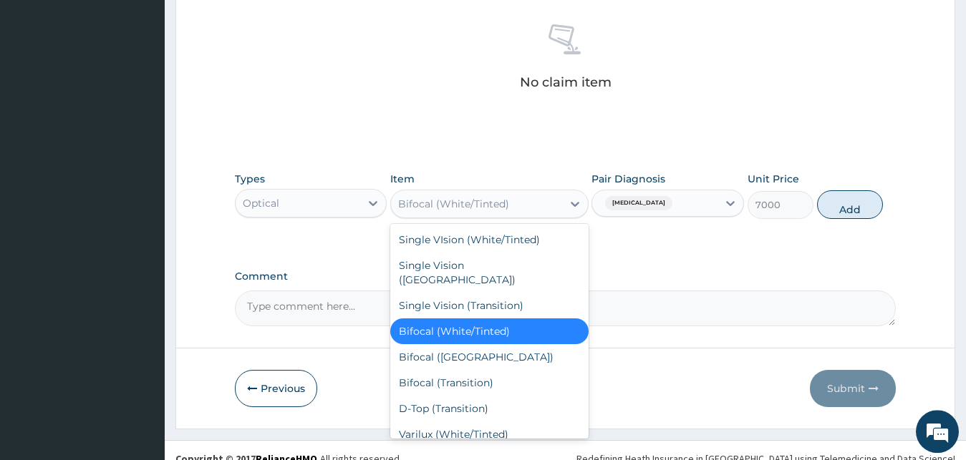
click at [470, 344] on div "Bifocal (AR)" at bounding box center [489, 357] width 198 height 26
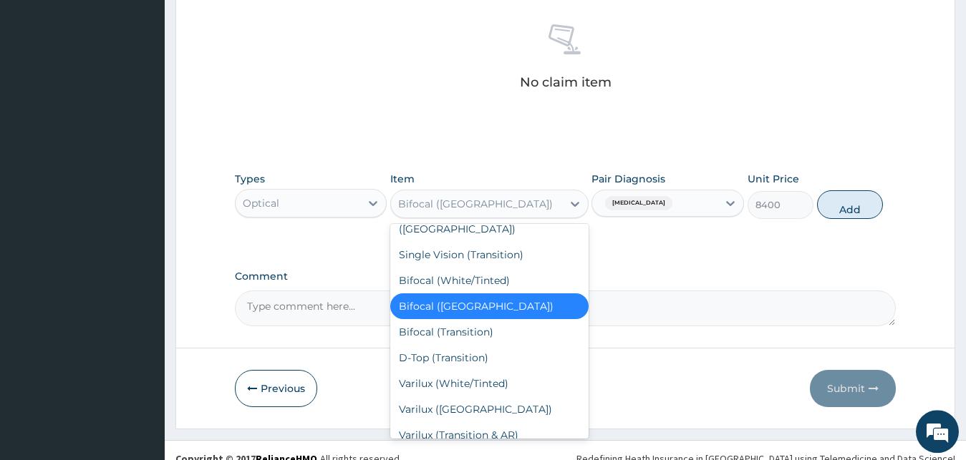
scroll to position [52, 0]
click at [501, 324] on div "Bifocal (Transition)" at bounding box center [489, 331] width 198 height 26
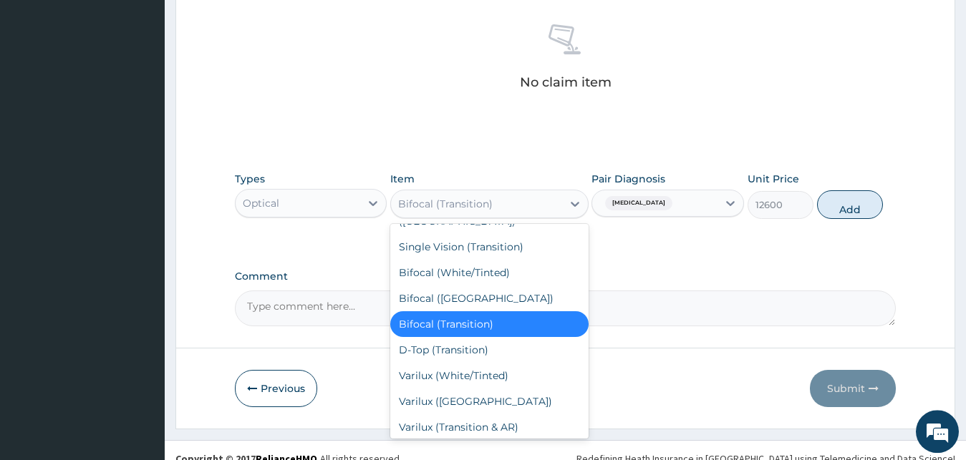
scroll to position [152, 0]
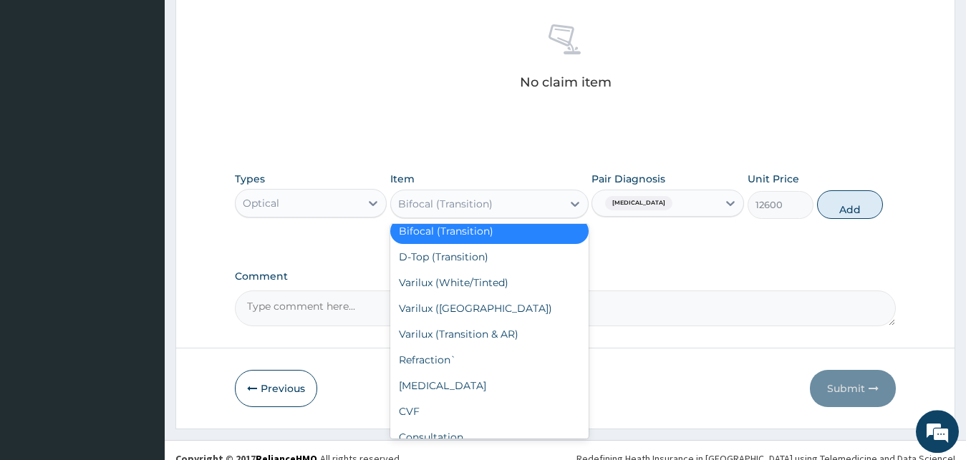
click at [502, 244] on div "D-Top (Transition)" at bounding box center [489, 257] width 198 height 26
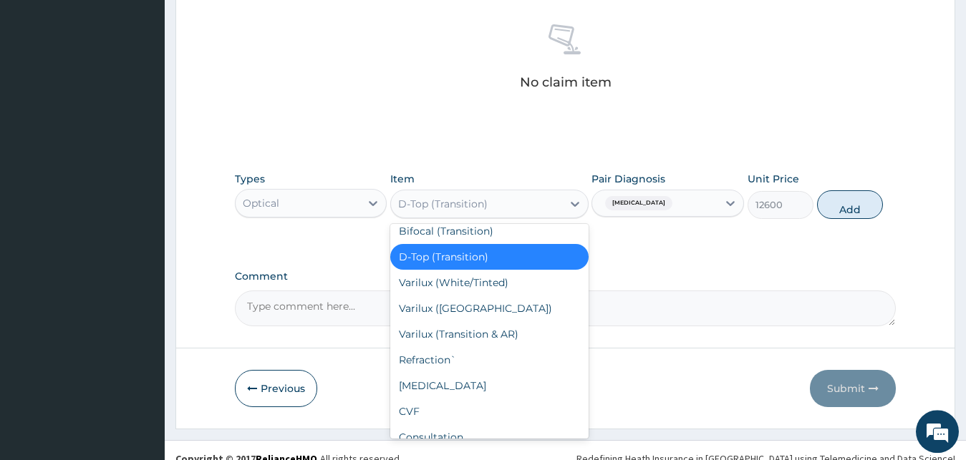
click at [497, 271] on div "Varilux (White/Tinted)" at bounding box center [489, 283] width 198 height 26
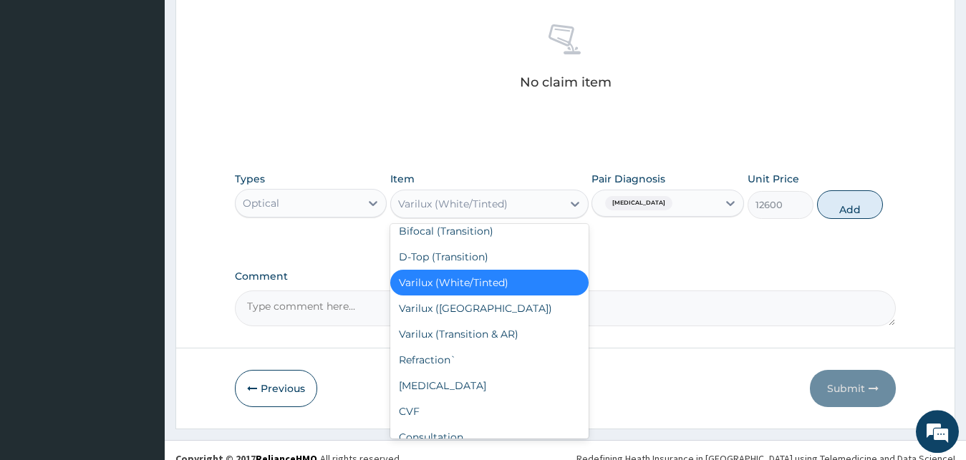
click at [439, 305] on div "Varilux (AR)" at bounding box center [489, 309] width 198 height 26
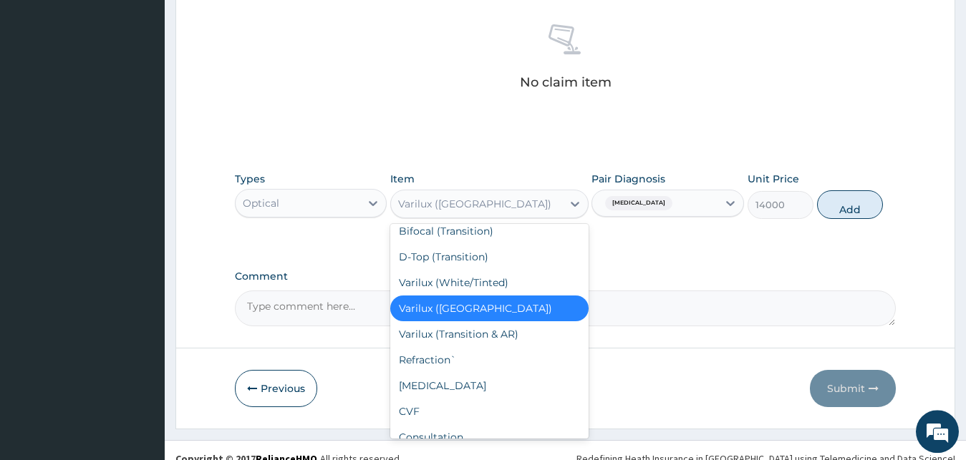
click at [475, 321] on div "Varilux (Transition & AR)" at bounding box center [489, 334] width 198 height 26
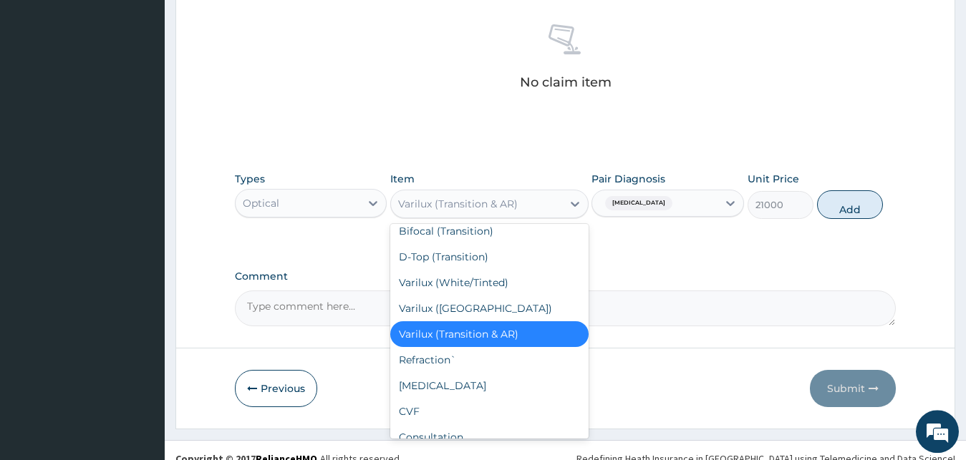
click at [492, 270] on div "Varilux (White/Tinted)" at bounding box center [489, 283] width 198 height 26
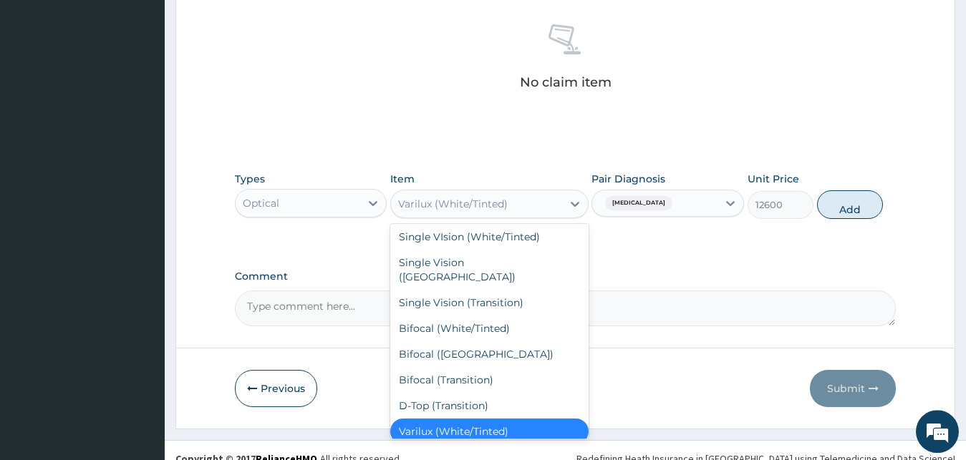
scroll to position [0, 0]
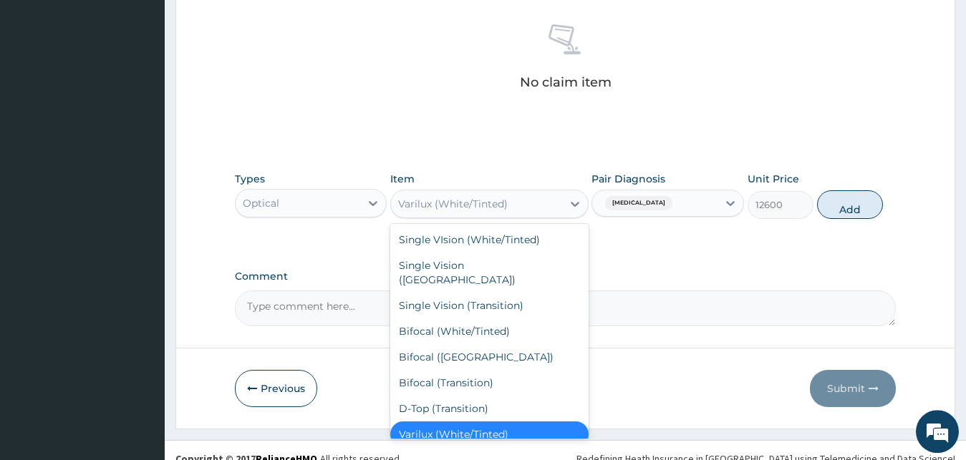
click at [481, 370] on div "Bifocal (Transition)" at bounding box center [489, 383] width 198 height 26
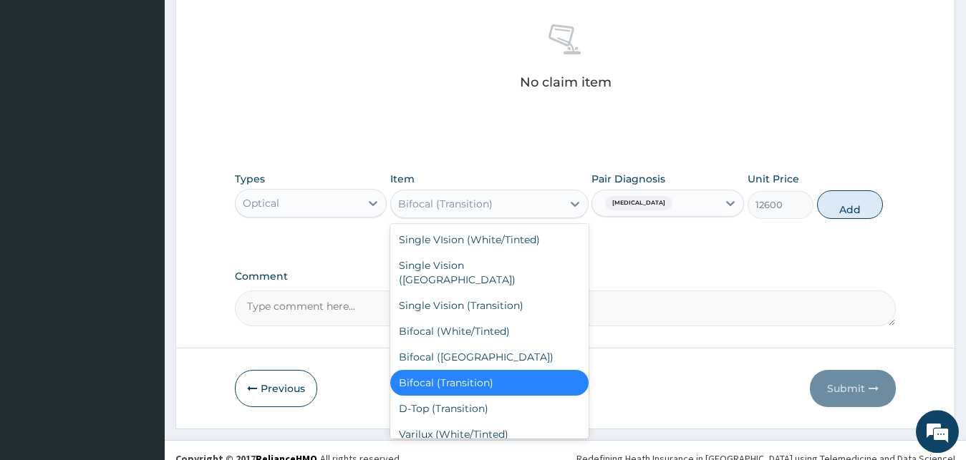
click at [457, 345] on div "Bifocal (AR)" at bounding box center [489, 357] width 198 height 26
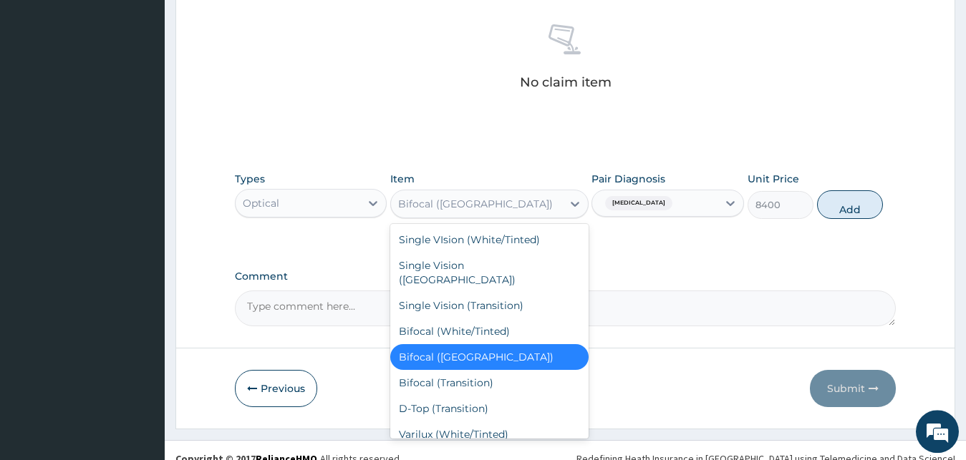
click at [500, 319] on div "Bifocal (White/Tinted)" at bounding box center [489, 332] width 198 height 26
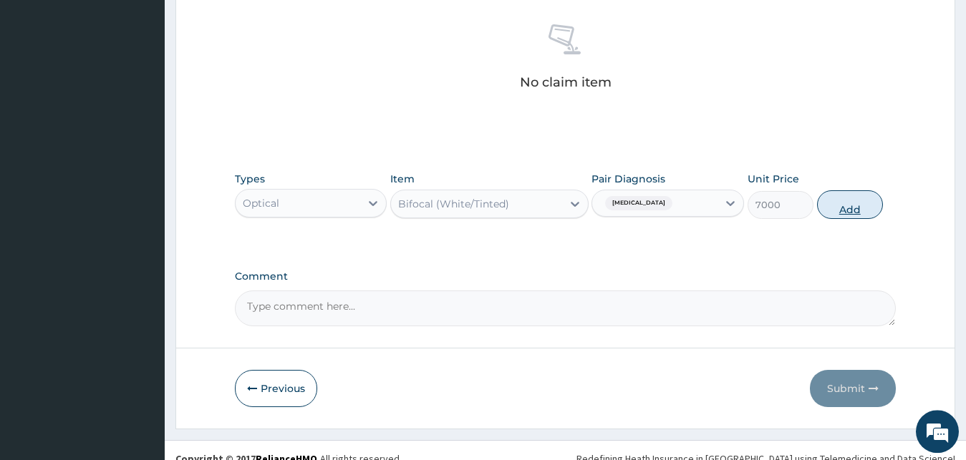
click at [864, 203] on button "Add" at bounding box center [850, 204] width 66 height 29
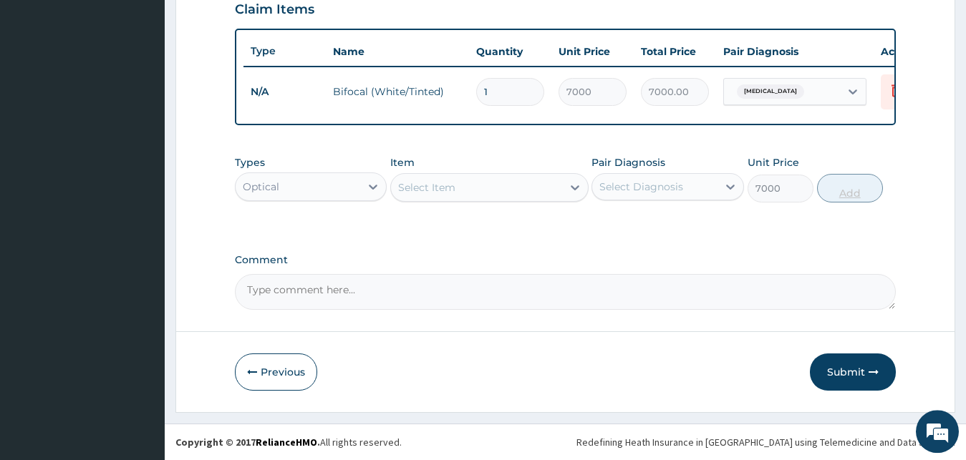
type input "0"
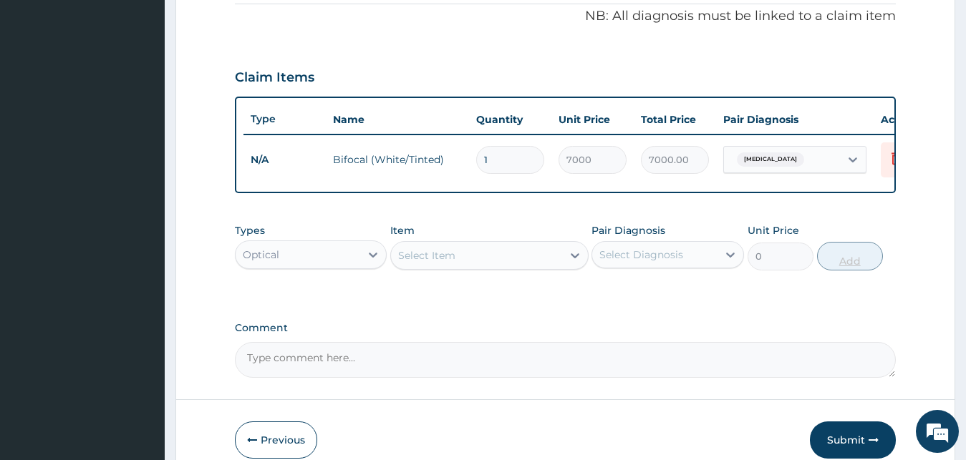
scroll to position [437, 0]
click at [512, 172] on input "1" at bounding box center [510, 159] width 68 height 28
type input "0.00"
type input "3"
type input "21000.00"
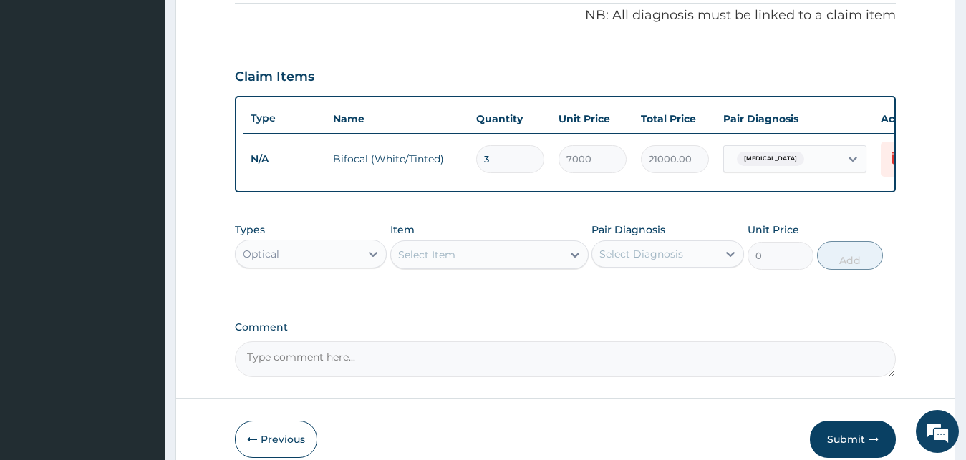
type input "0.00"
type input "4"
type input "28000.00"
type input "4"
click at [516, 220] on div "PA Code / Prescription Code PA/E772E0 Encounter Date 04-09-2025 Important Notic…" at bounding box center [566, 38] width 662 height 677
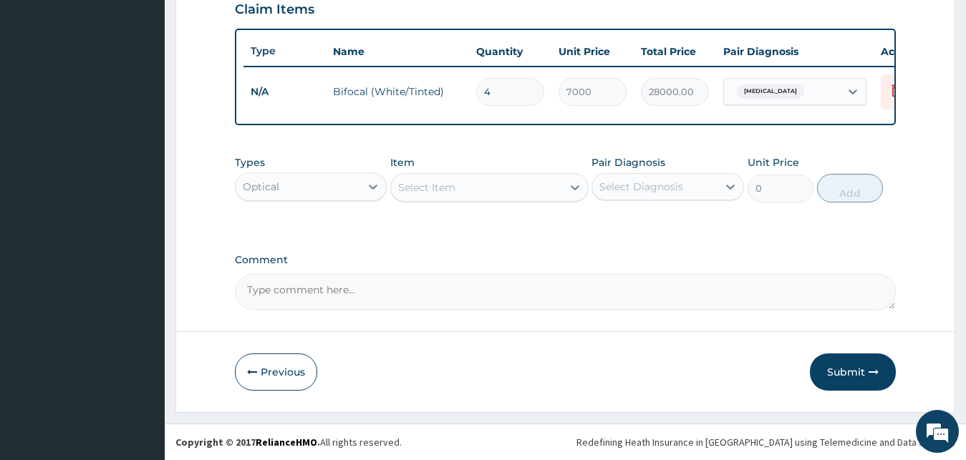
scroll to position [516, 0]
click at [431, 298] on textarea "Comment" at bounding box center [566, 292] width 662 height 36
type textarea "LENS 30K"
click at [890, 258] on label "Comment" at bounding box center [566, 260] width 662 height 12
click at [890, 274] on textarea "LENS 30K" at bounding box center [566, 292] width 662 height 36
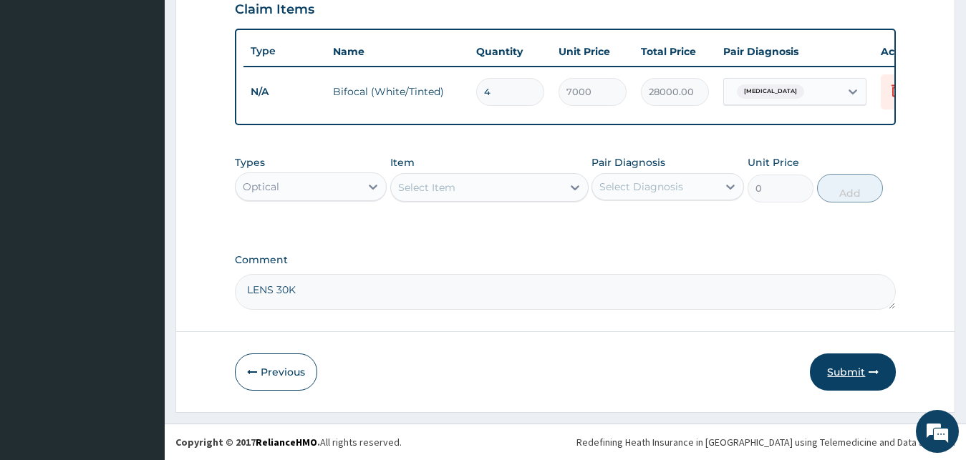
click at [863, 364] on button "Submit" at bounding box center [853, 372] width 86 height 37
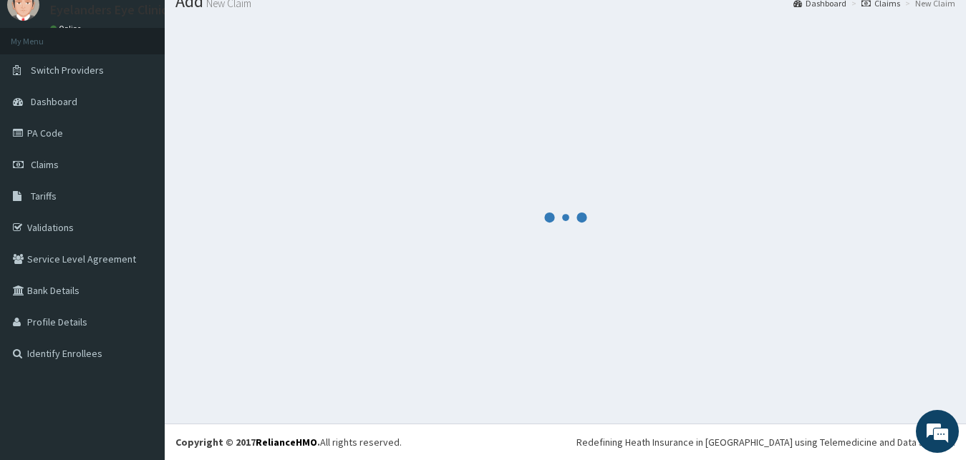
scroll to position [54, 0]
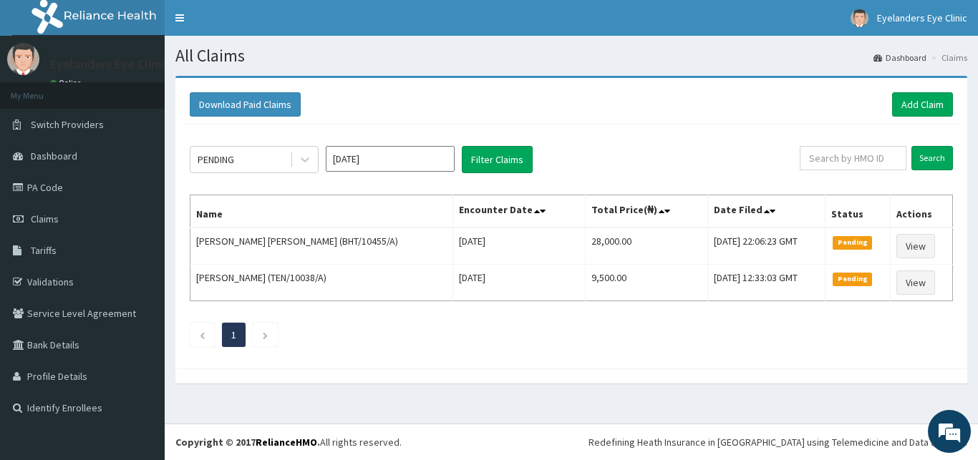
click at [527, 331] on ul "1" at bounding box center [571, 335] width 763 height 24
